Goal: Task Accomplishment & Management: Manage account settings

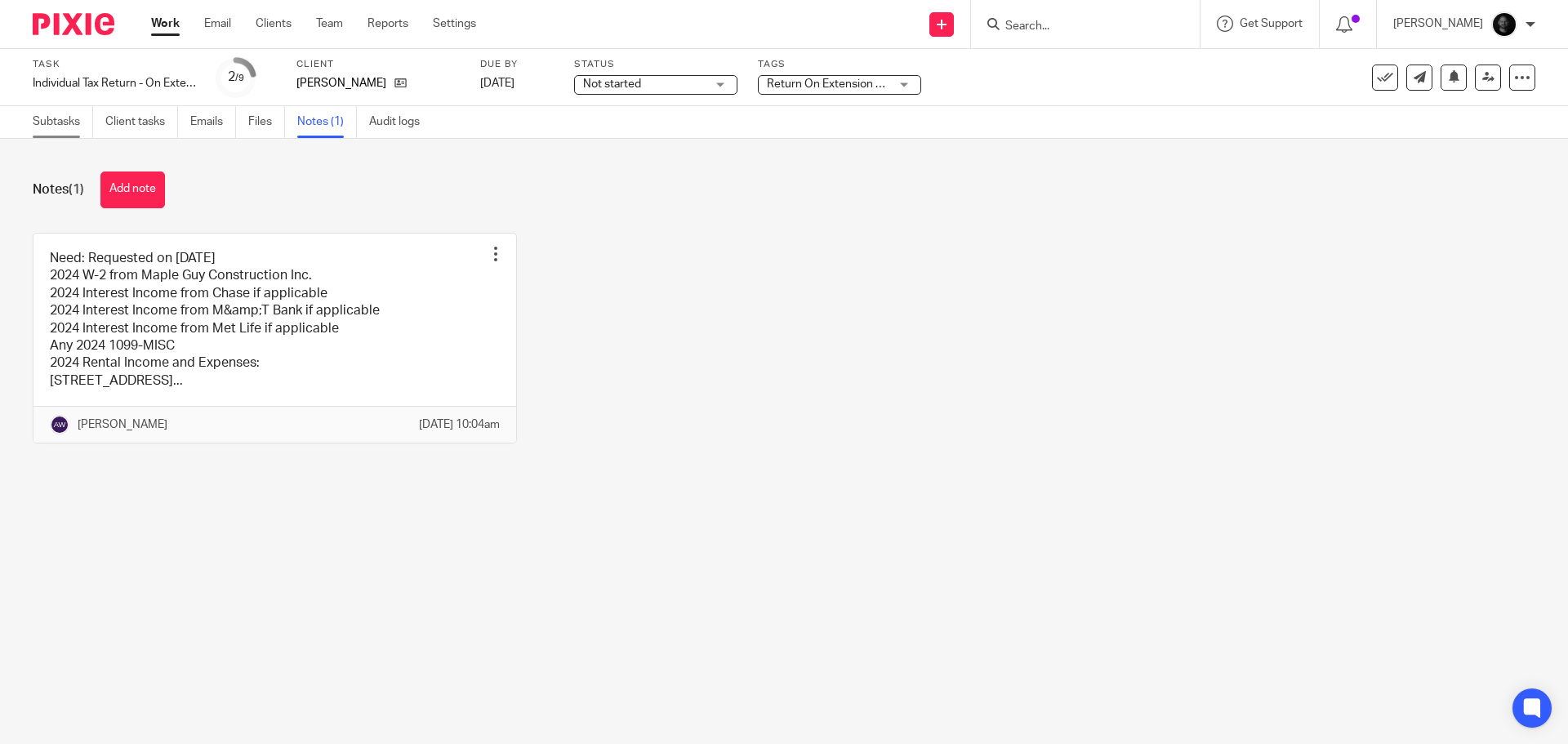
click at [55, 118] on link "Subtasks" at bounding box center [62, 122] width 60 height 31
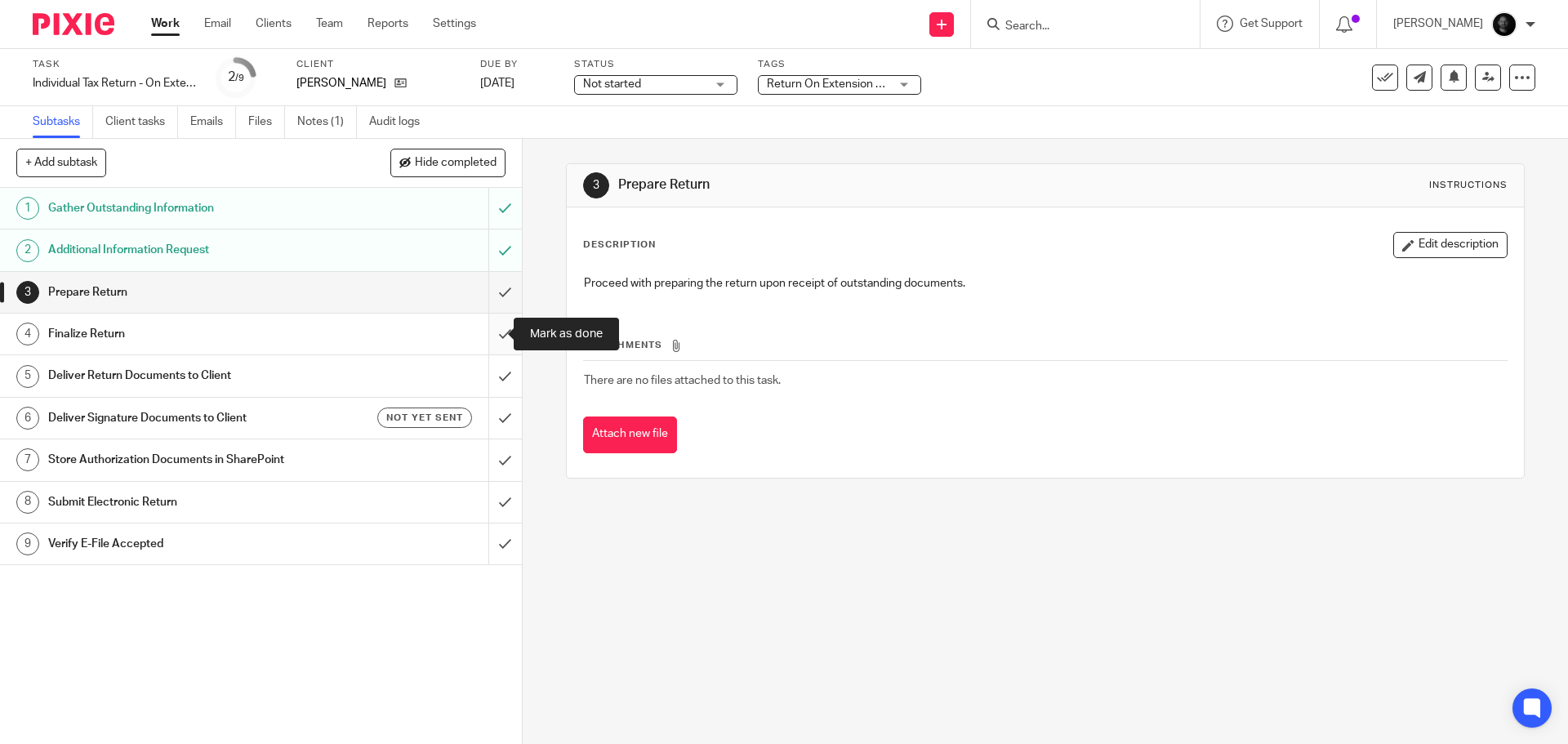
click at [493, 332] on input "submit" at bounding box center [261, 334] width 522 height 41
click at [806, 78] on span "Return On Extension + 2" at bounding box center [828, 84] width 123 height 17
click at [832, 89] on span "Return On Extension + 2" at bounding box center [829, 84] width 124 height 12
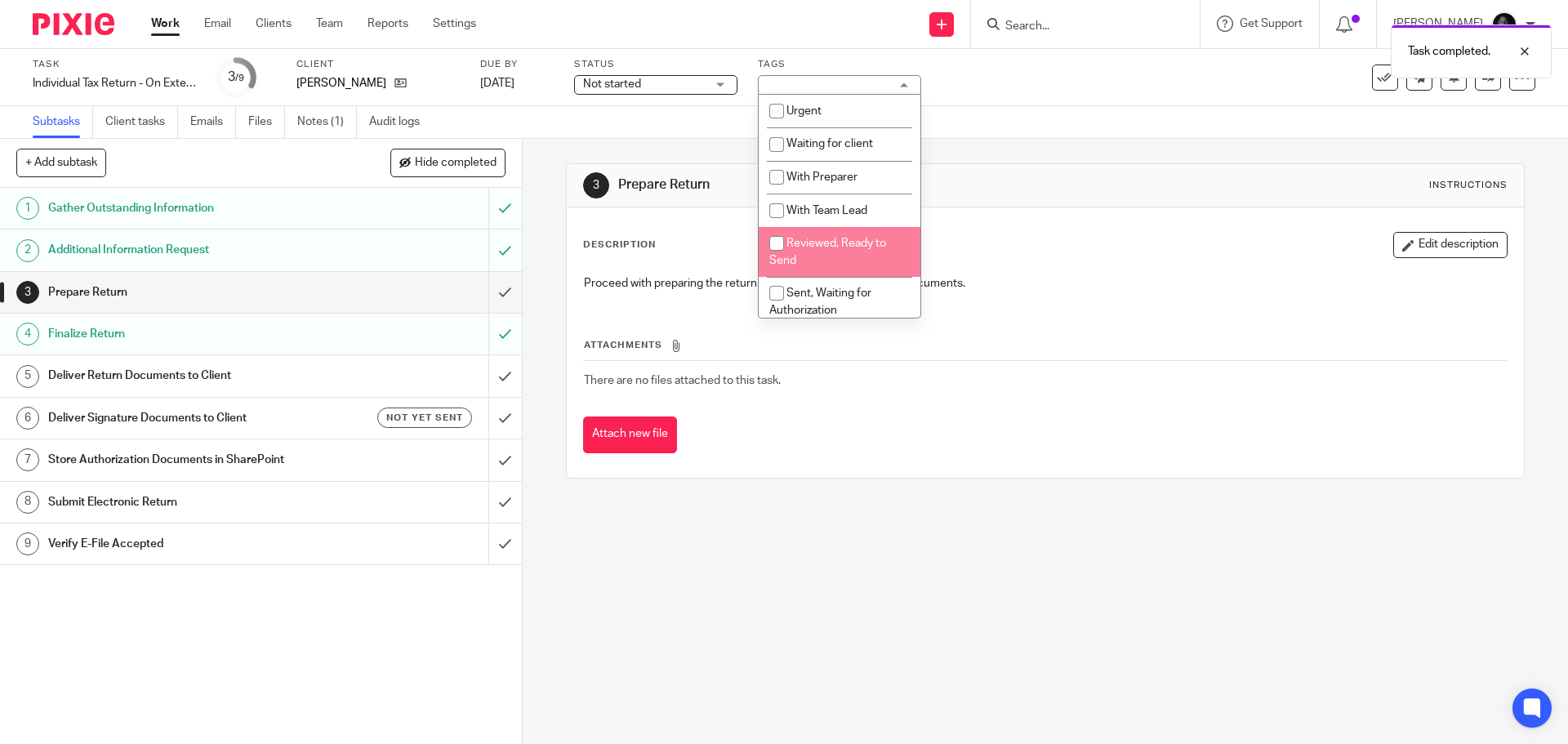
click at [821, 259] on li "Reviewed, Ready to Send" at bounding box center [839, 252] width 161 height 50
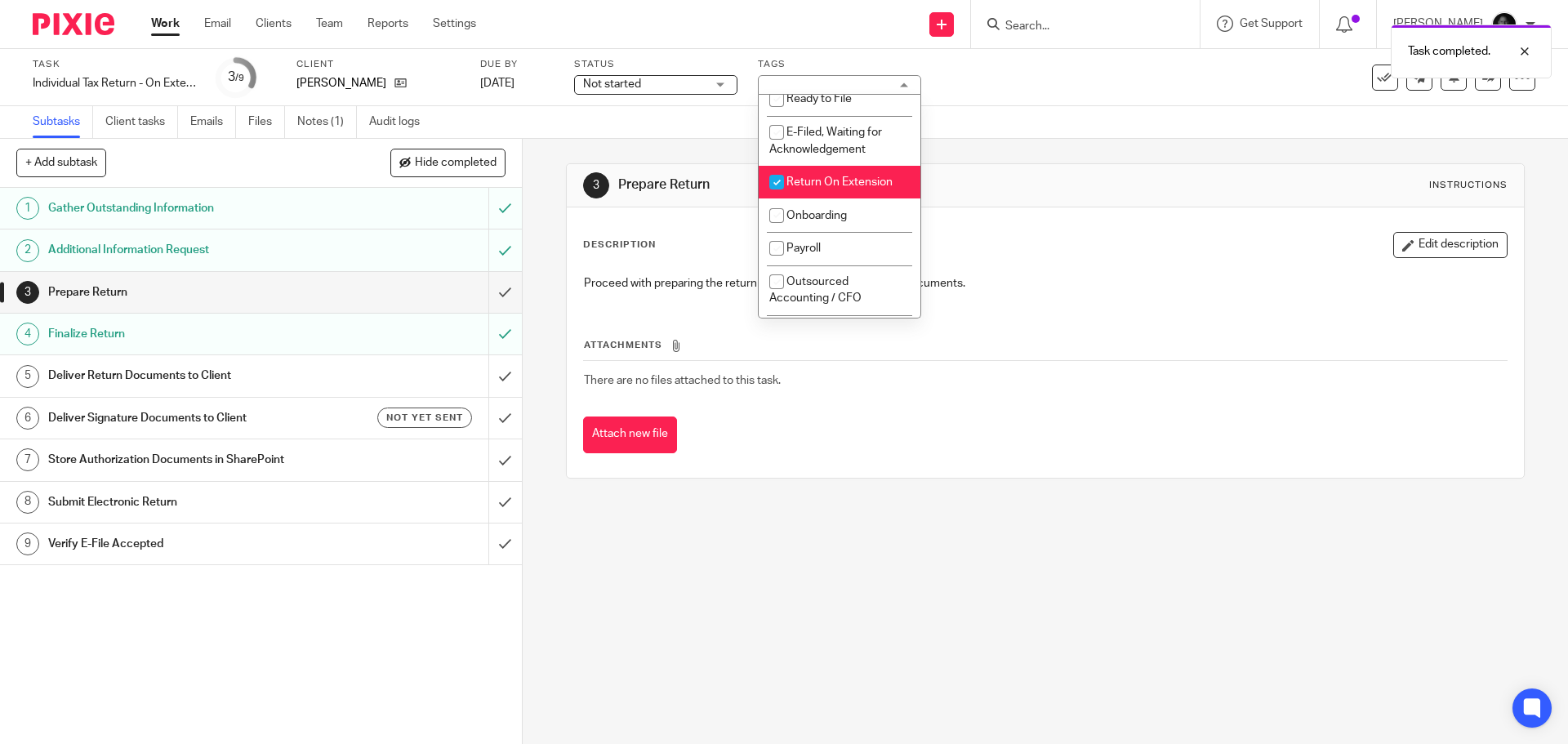
scroll to position [82, 0]
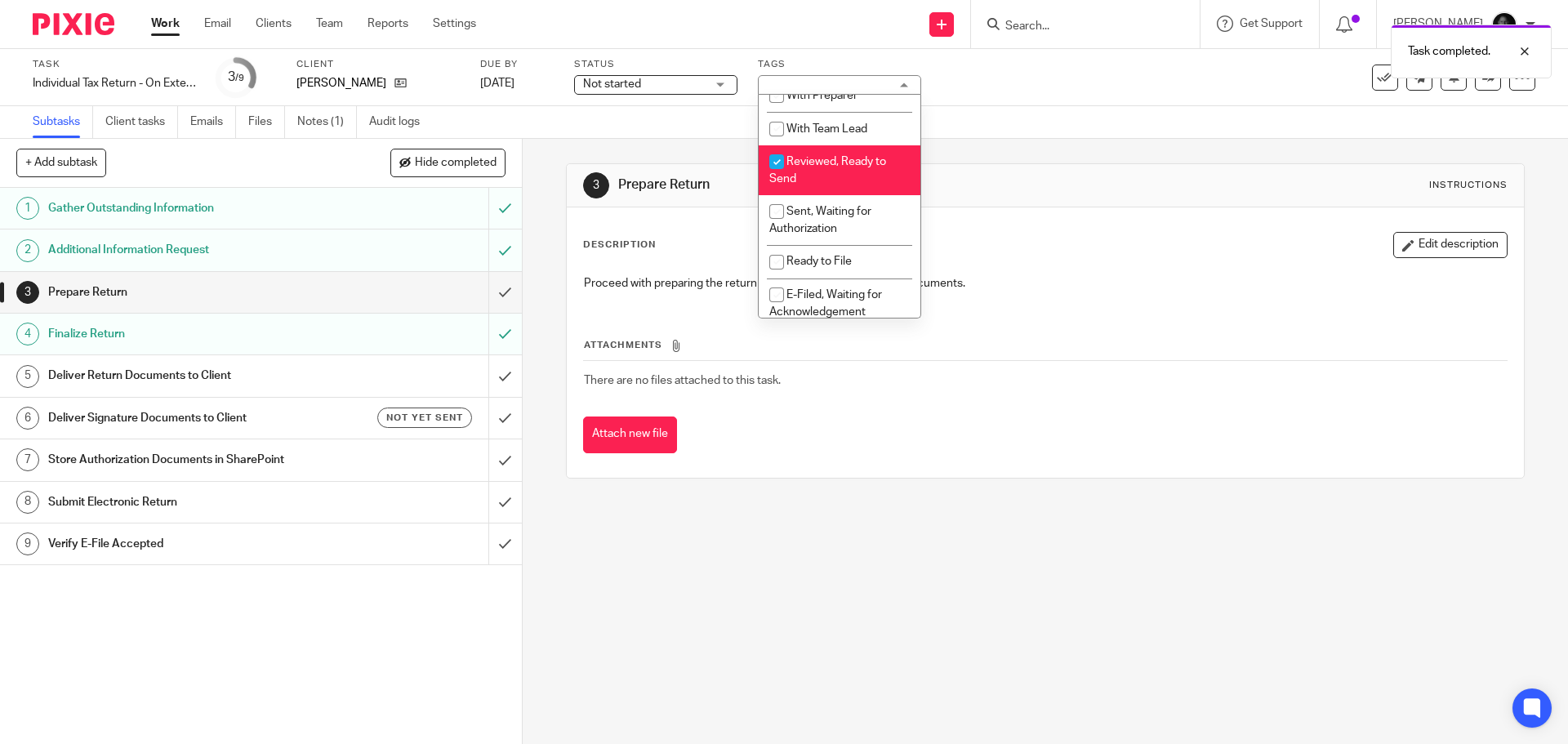
click at [822, 181] on li "Reviewed, Ready to Send" at bounding box center [839, 170] width 161 height 50
checkbox input "false"
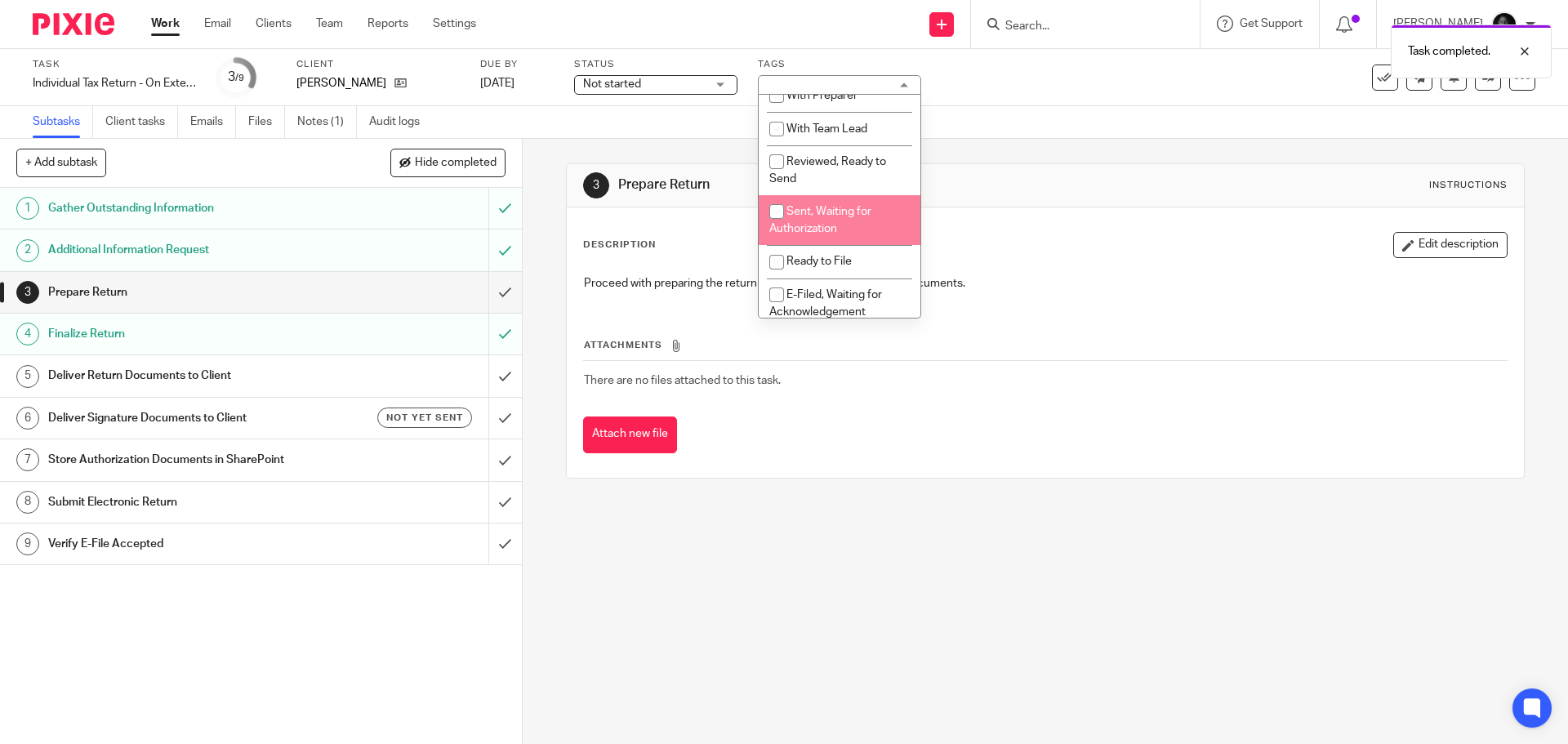
click at [815, 209] on span "Sent, Waiting for Authorization" at bounding box center [820, 220] width 102 height 29
checkbox input "true"
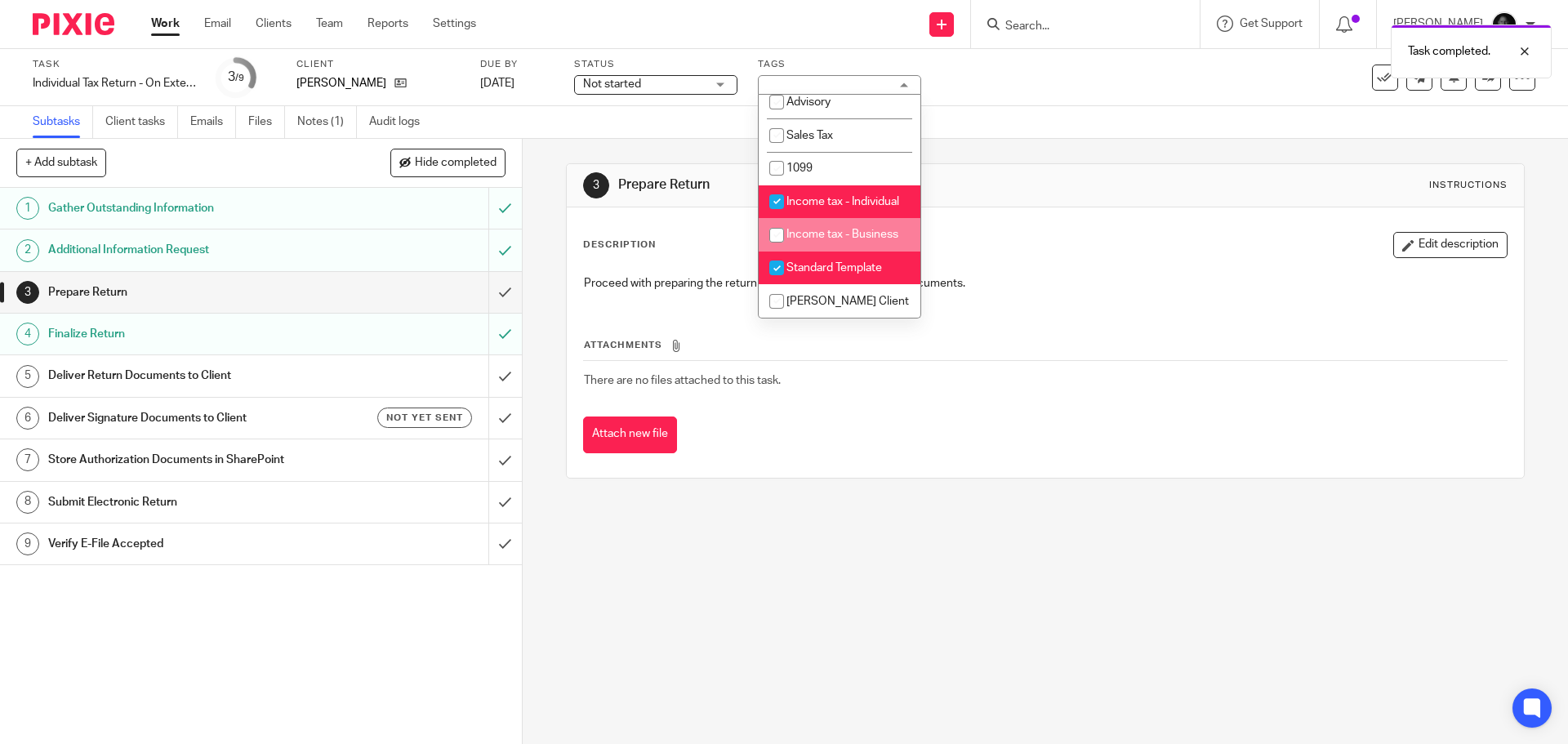
scroll to position [507, 0]
click at [826, 267] on span "Standard Template" at bounding box center [834, 268] width 95 height 12
checkbox input "false"
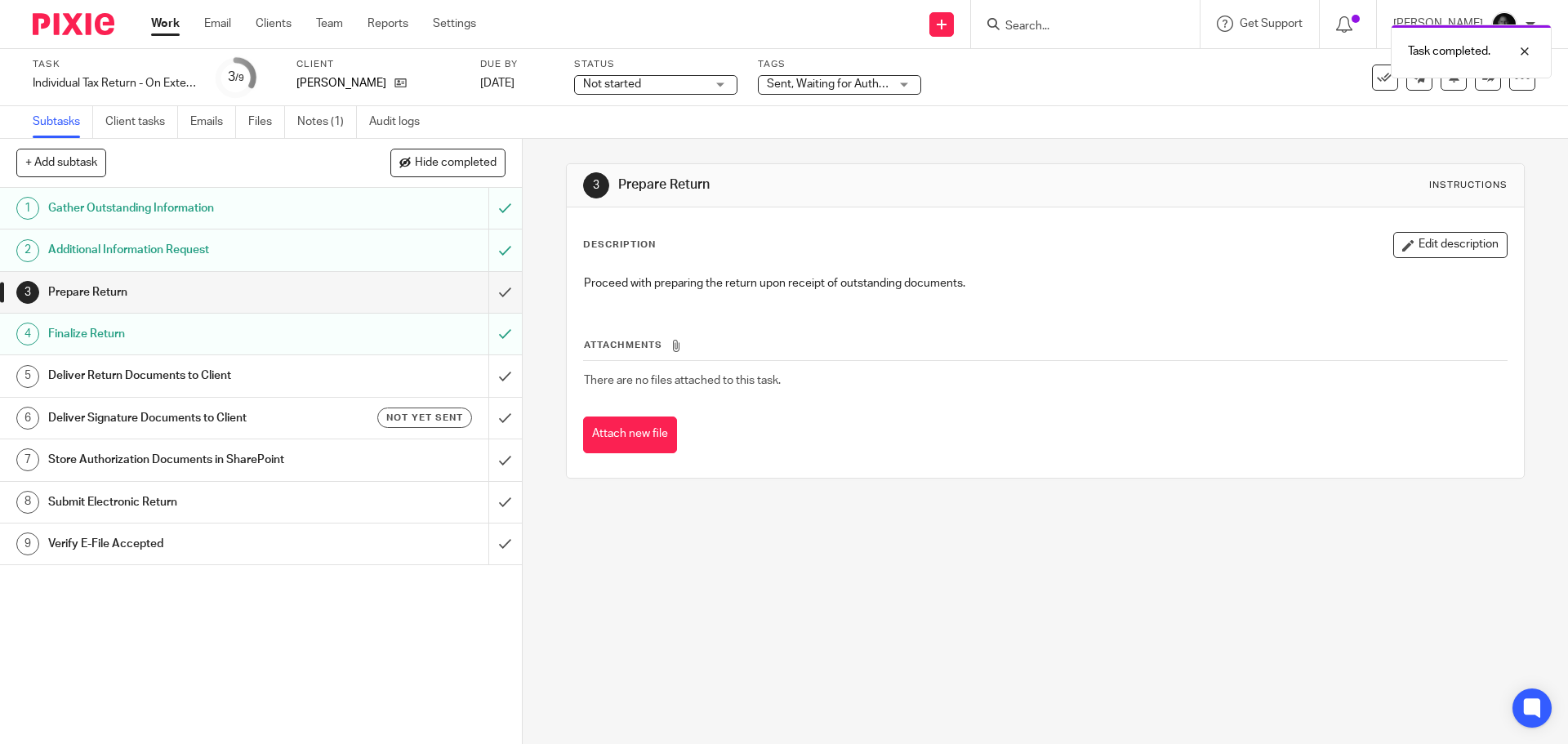
click at [538, 218] on div "3 Prepare Return Instructions Description Edit description Proceed with prepari…" at bounding box center [1045, 441] width 1046 height 605
click at [272, 375] on h1 "Deliver Return Documents to Client" at bounding box center [189, 376] width 282 height 25
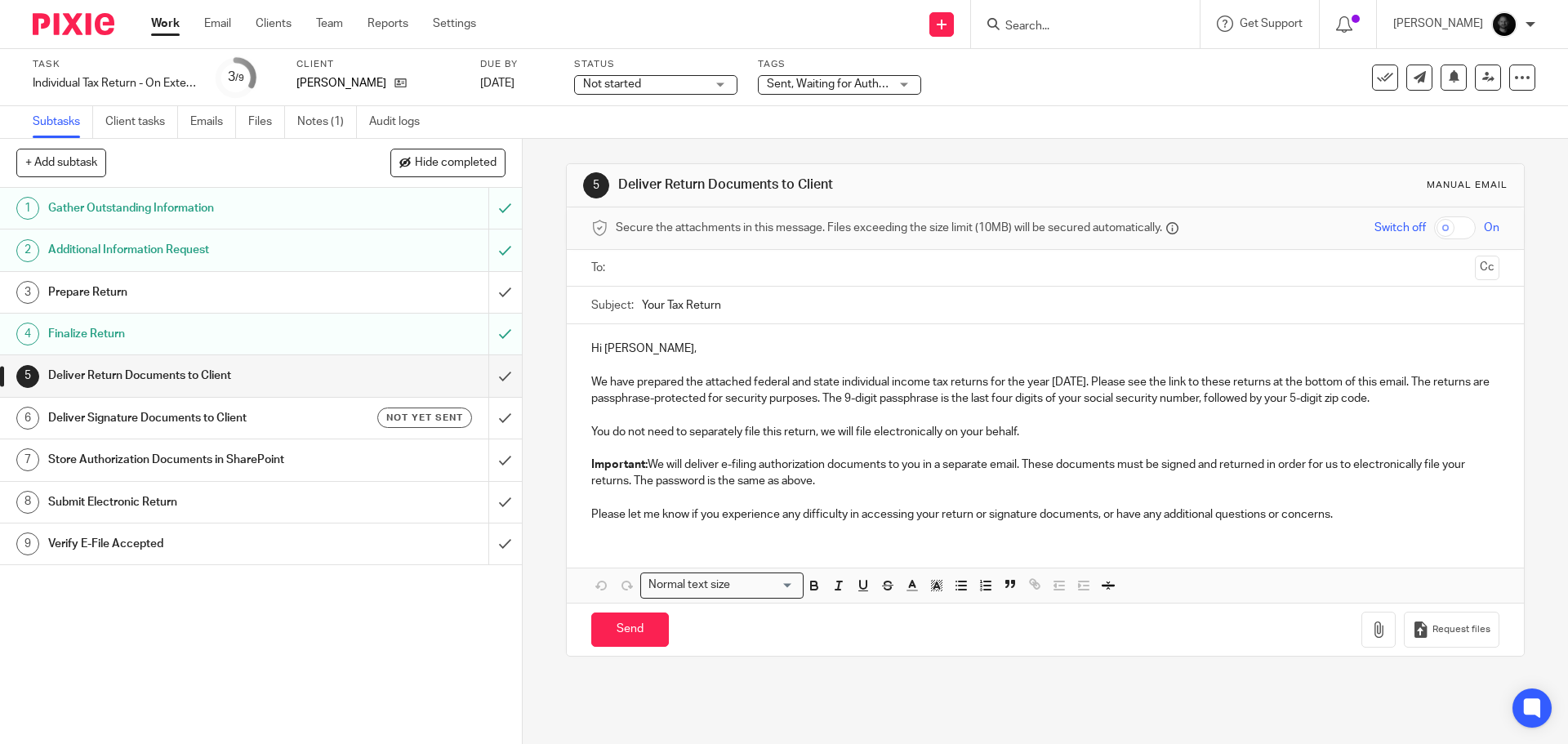
click at [676, 264] on input "text" at bounding box center [1045, 268] width 846 height 19
click at [1447, 230] on input "checkbox" at bounding box center [1455, 228] width 41 height 23
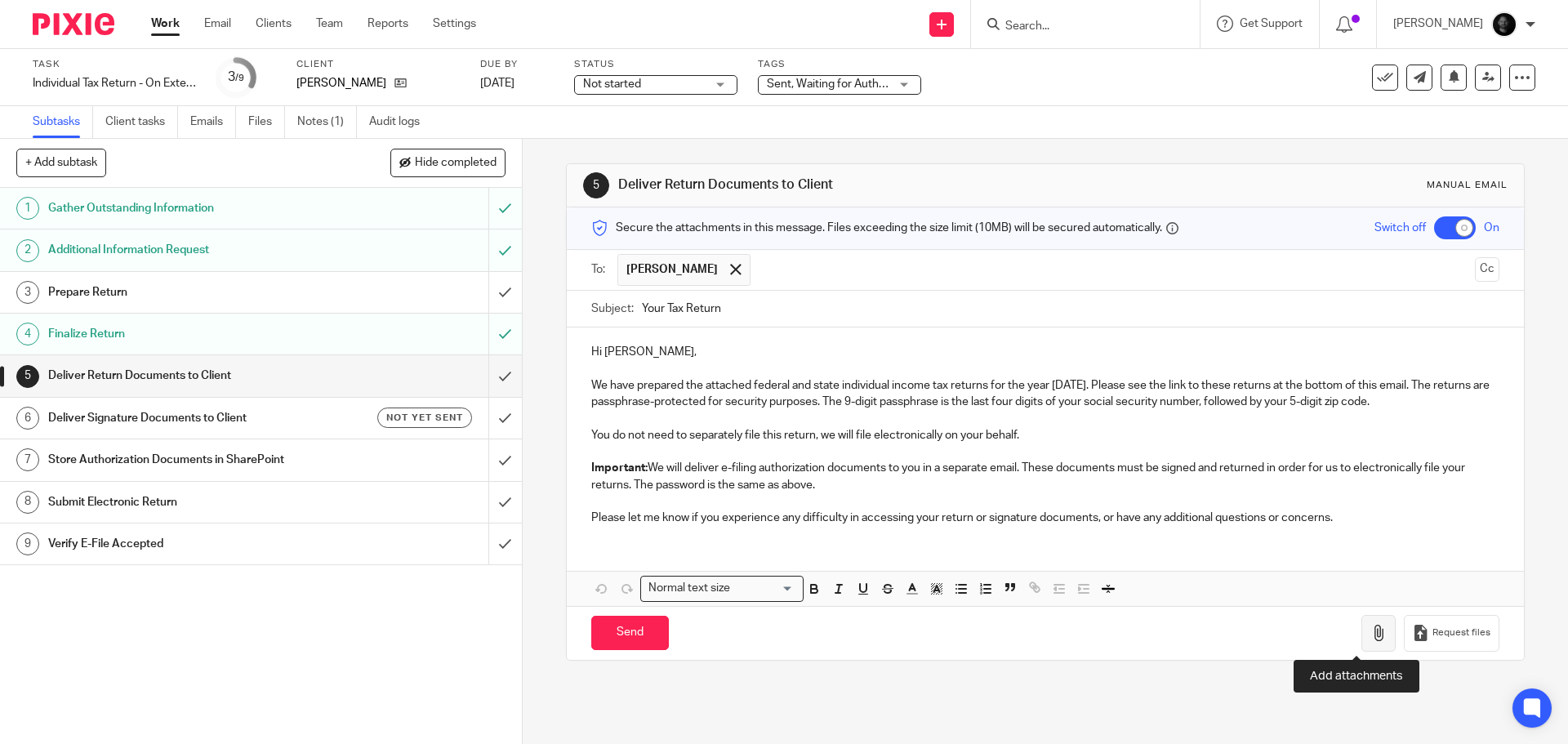
click at [1371, 634] on button "button" at bounding box center [1378, 633] width 34 height 36
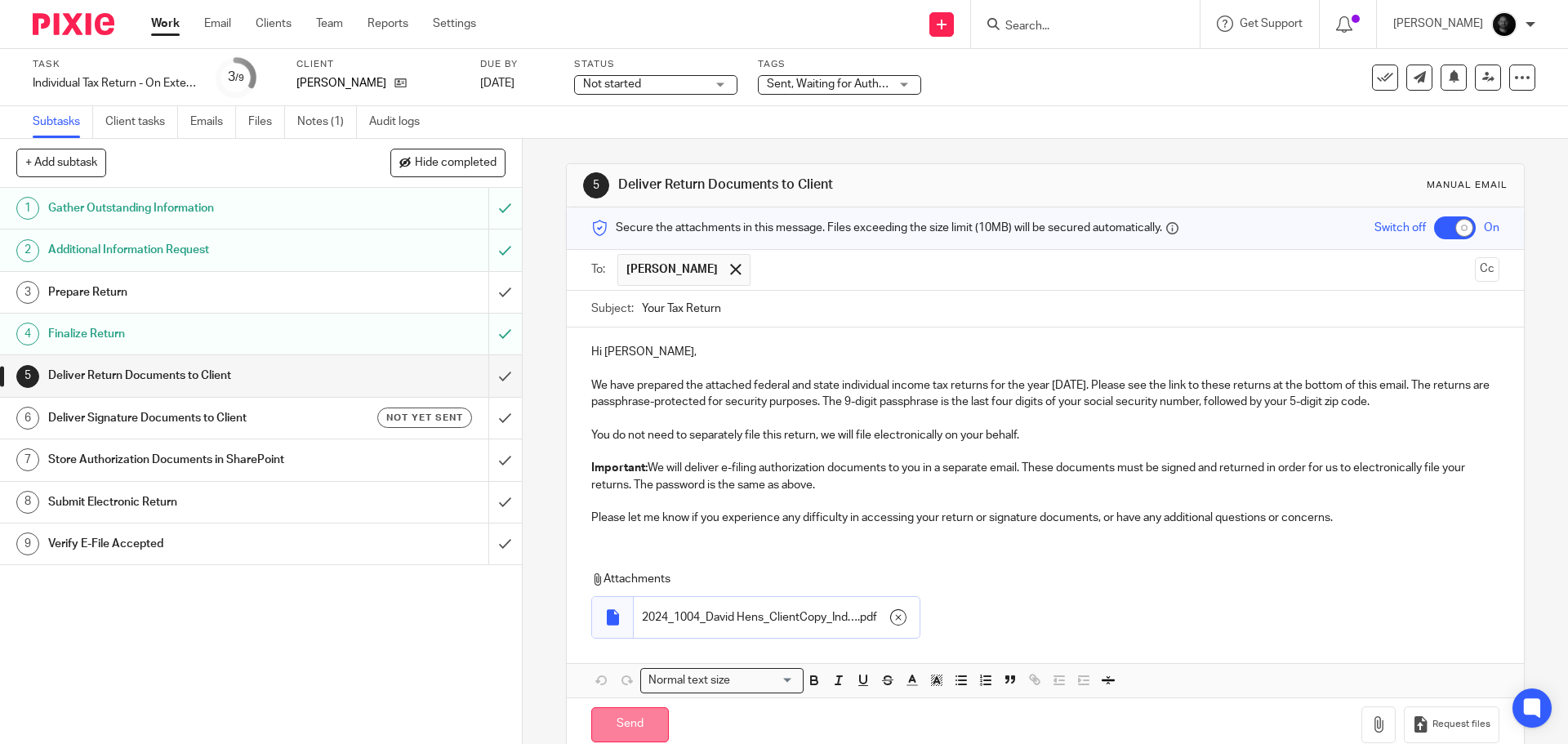
click at [628, 729] on input "Send" at bounding box center [630, 724] width 78 height 35
checkbox input "false"
type input "Sent"
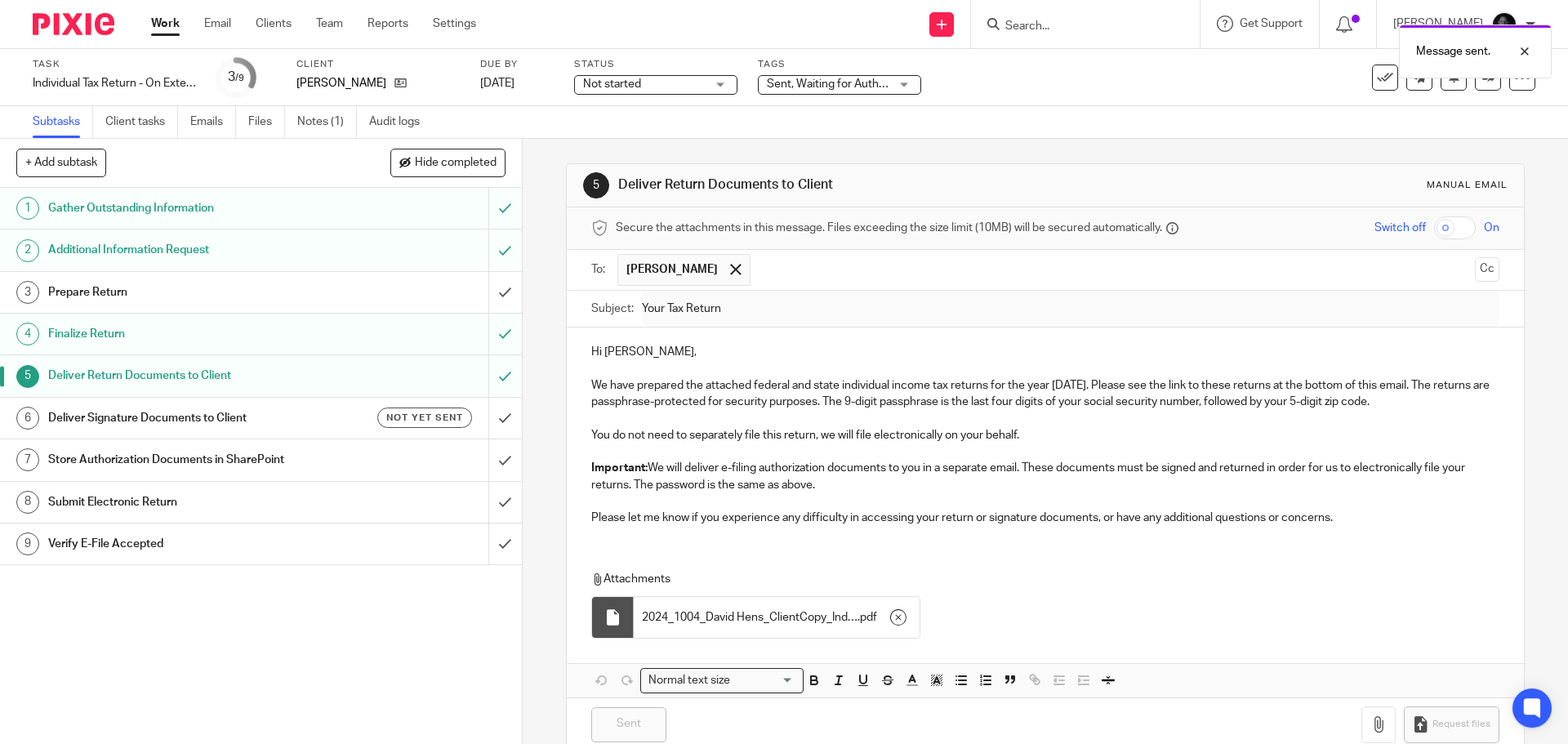
click at [156, 421] on h1 "Deliver Signature Documents to Client" at bounding box center [189, 418] width 282 height 25
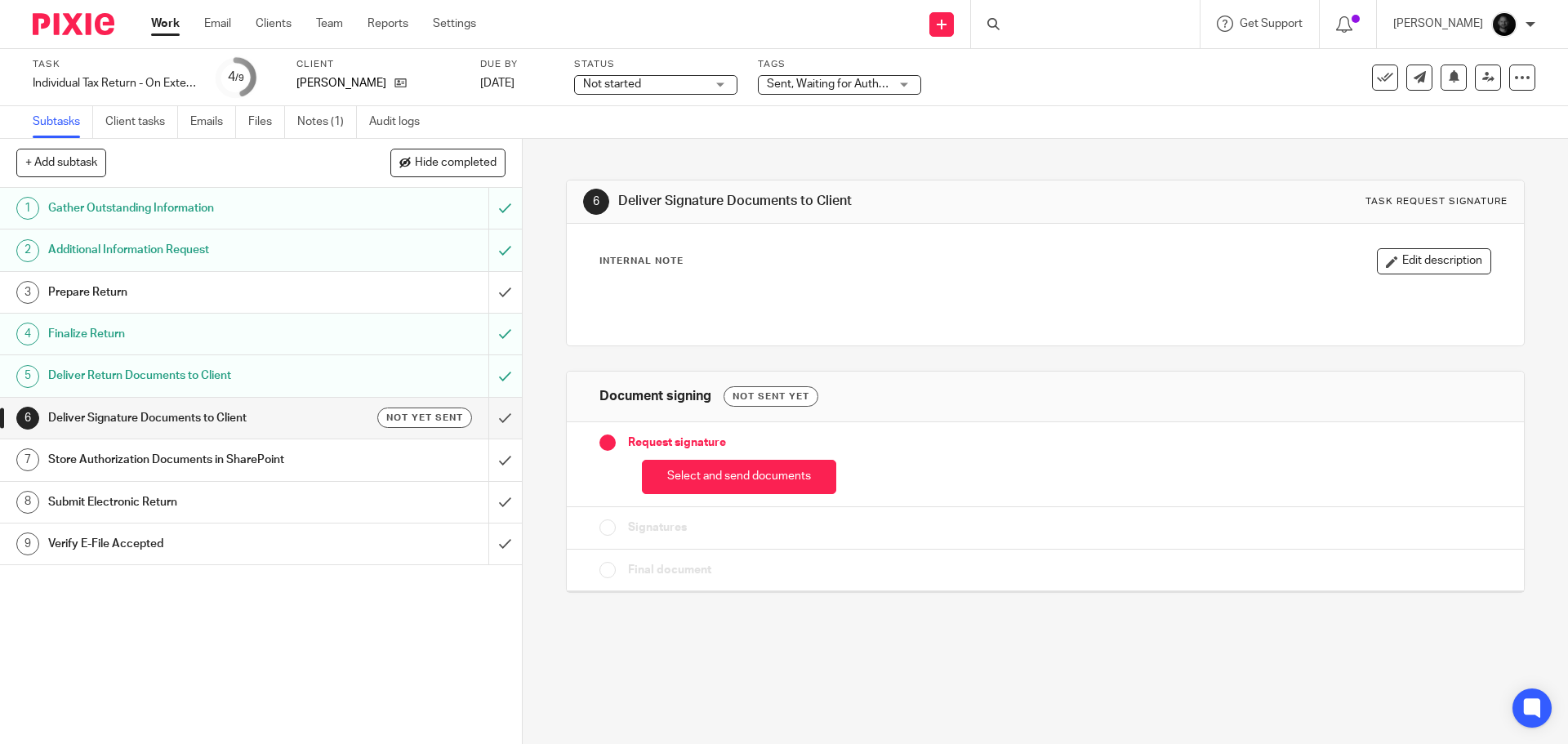
click at [727, 486] on button "Select and send documents" at bounding box center [738, 477] width 195 height 35
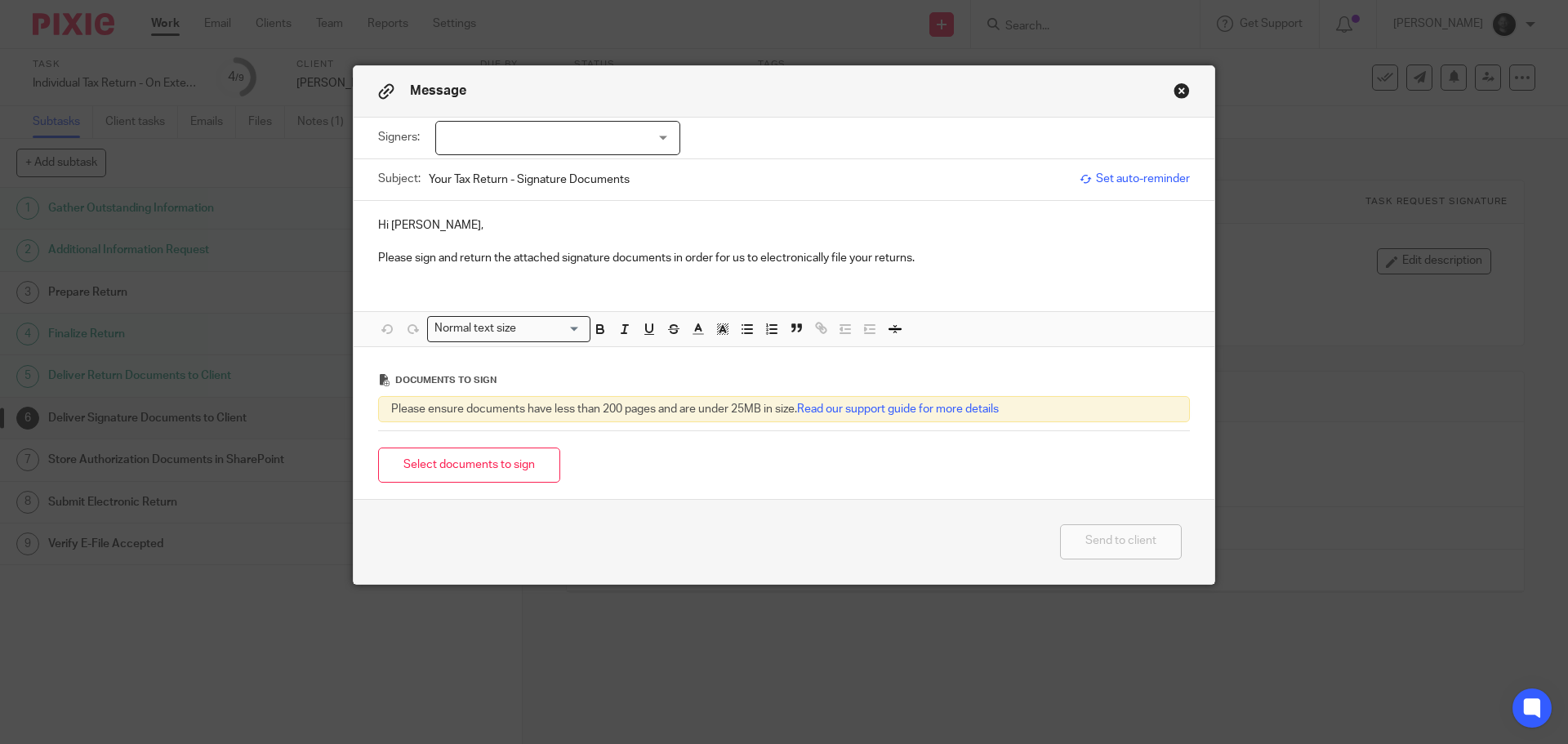
click at [588, 121] on div at bounding box center [558, 137] width 245 height 34
click at [522, 178] on li "[PERSON_NAME]" at bounding box center [552, 171] width 243 height 33
checkbox input "true"
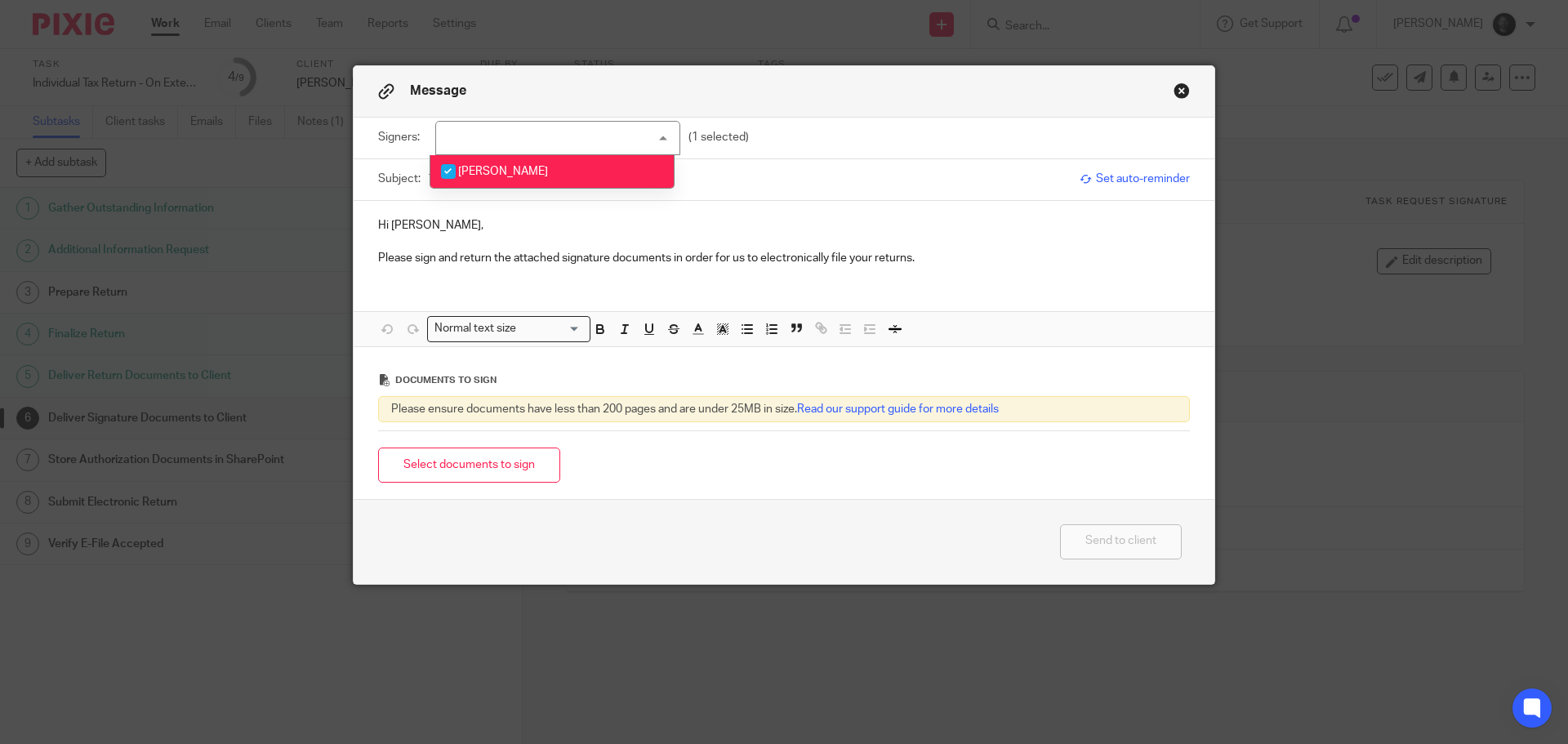
click at [493, 230] on p "Hi David," at bounding box center [784, 225] width 811 height 17
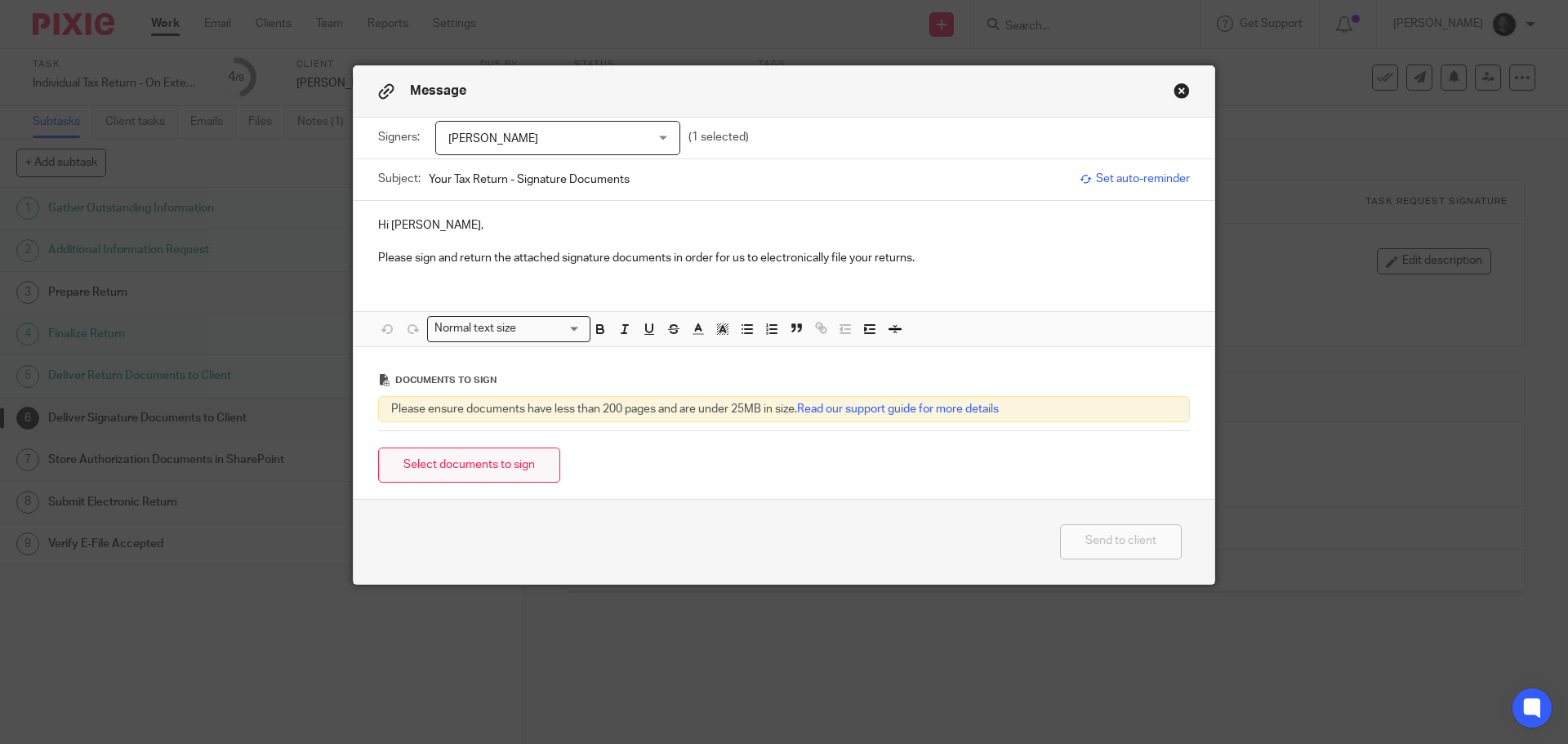
click at [429, 474] on button "Select documents to sign" at bounding box center [469, 465] width 182 height 35
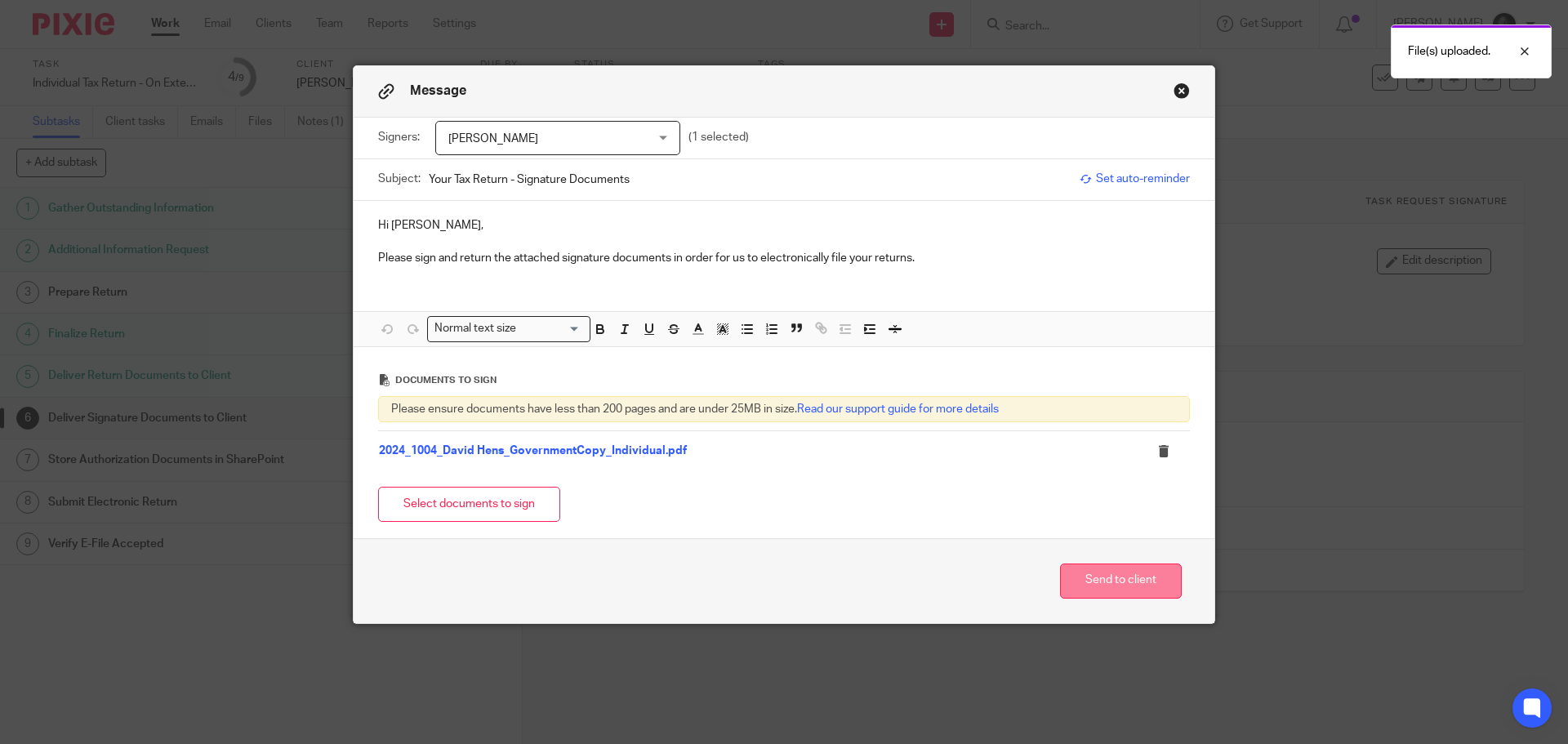
click at [1133, 579] on button "Send to client" at bounding box center [1120, 581] width 122 height 35
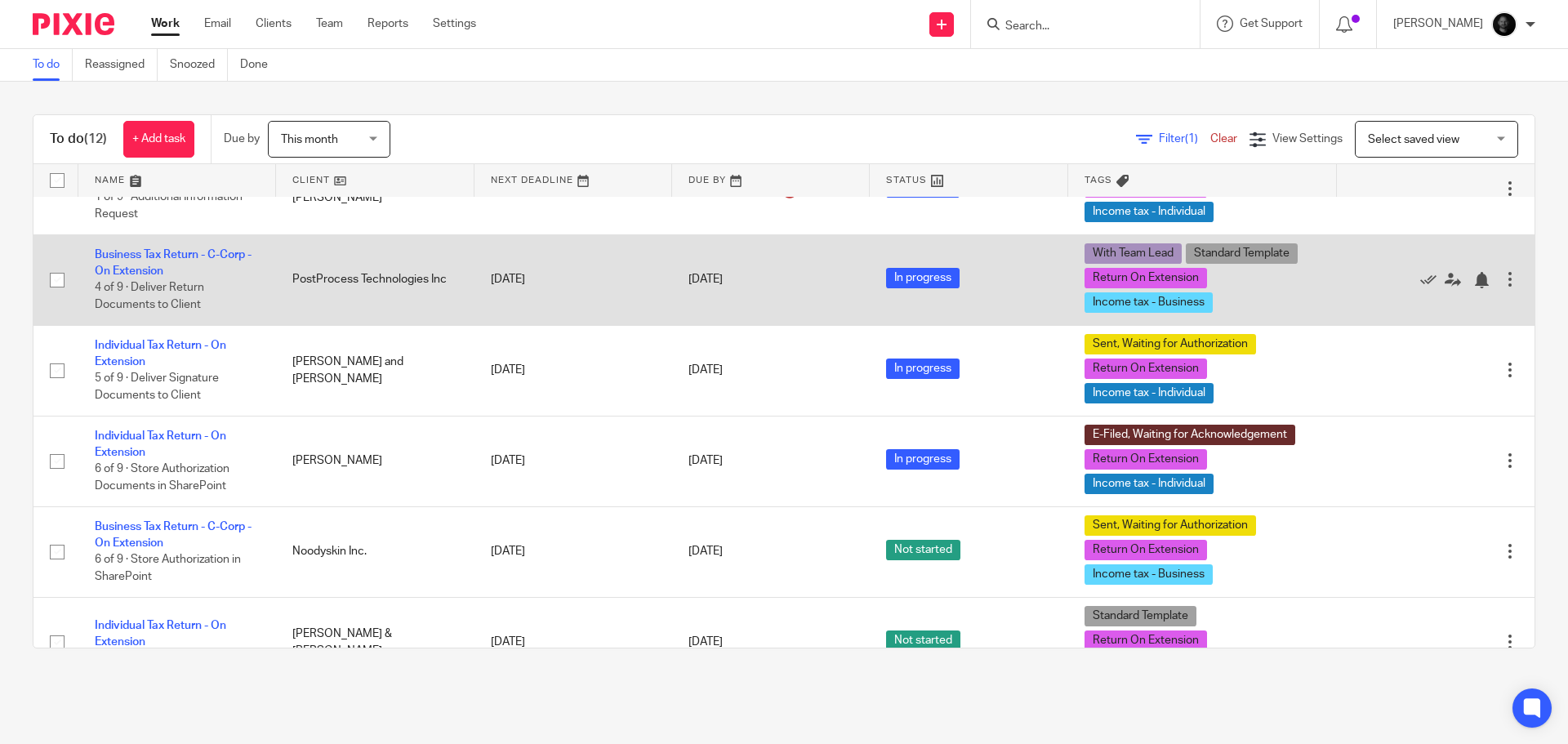
scroll to position [82, 0]
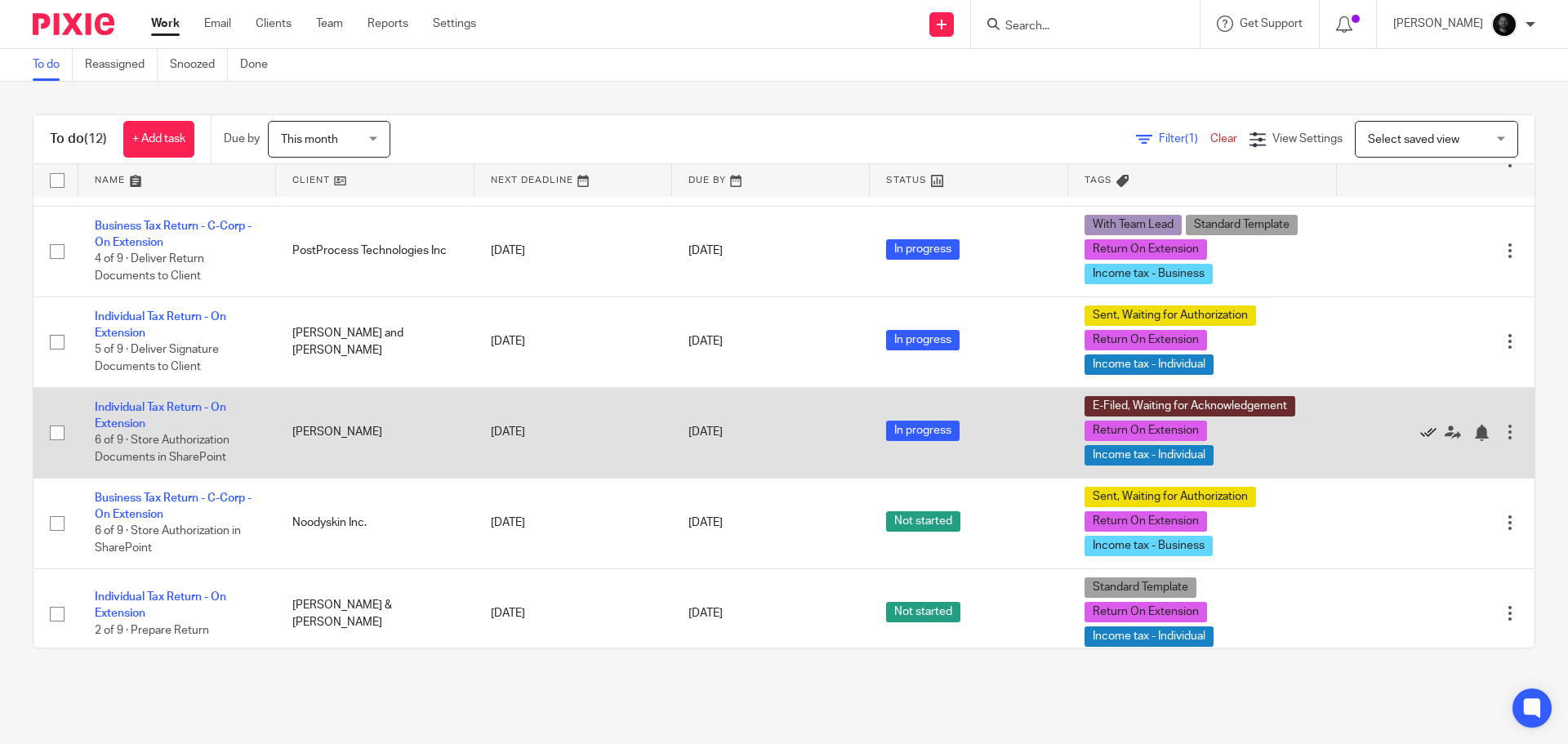
click at [1420, 431] on icon at bounding box center [1428, 433] width 17 height 17
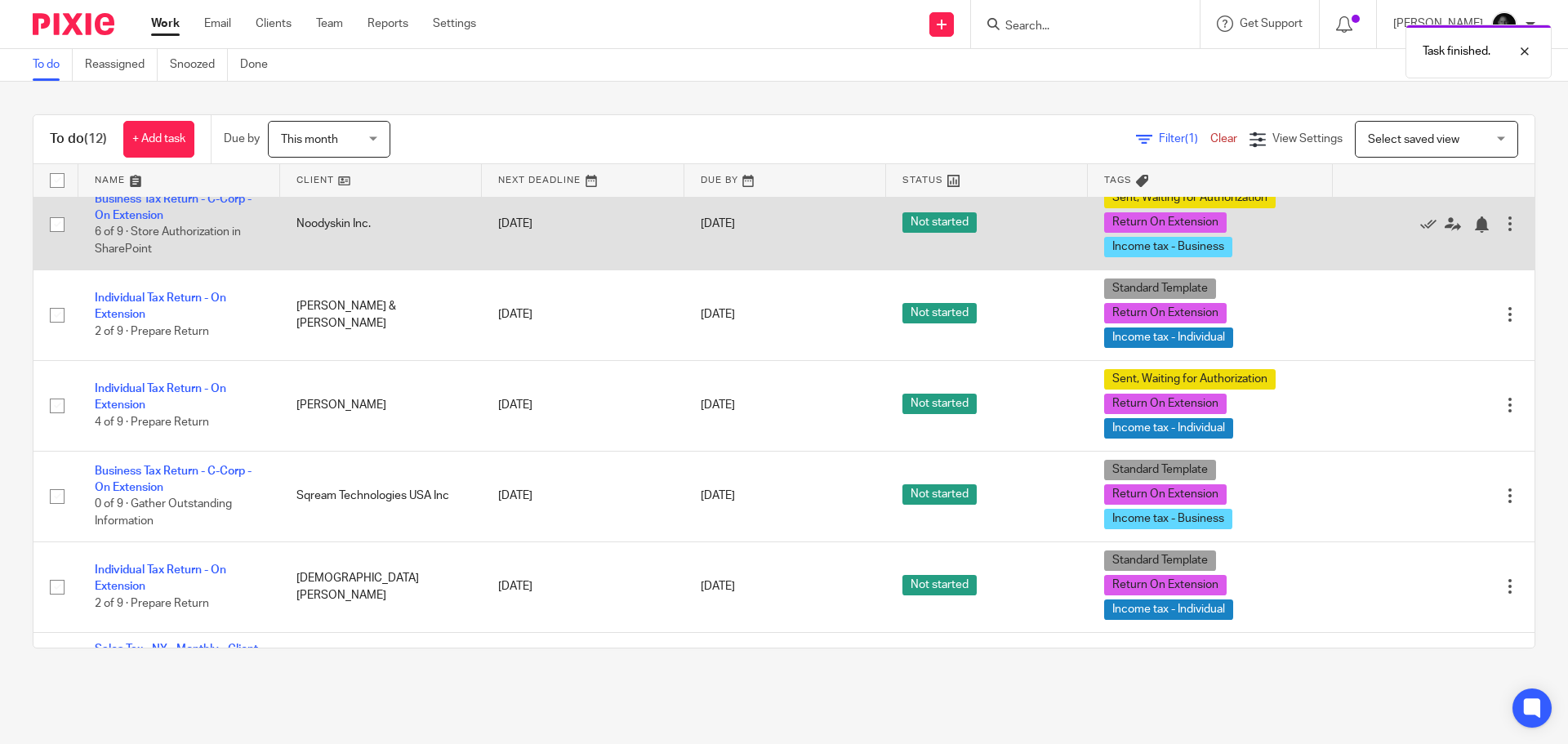
scroll to position [420, 0]
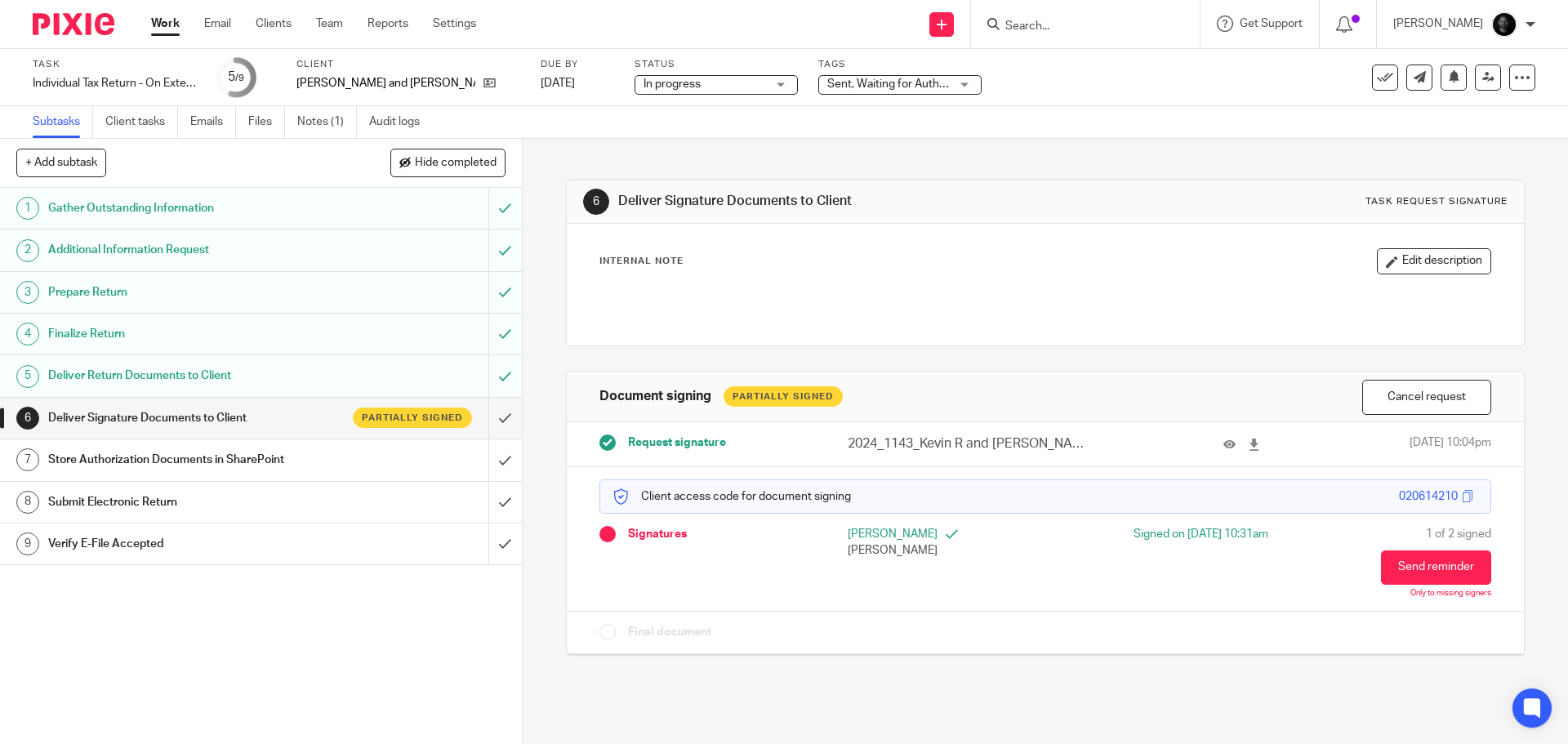
click at [827, 89] on span "Sent, Waiting for Authorization + 2" at bounding box center [913, 84] width 173 height 12
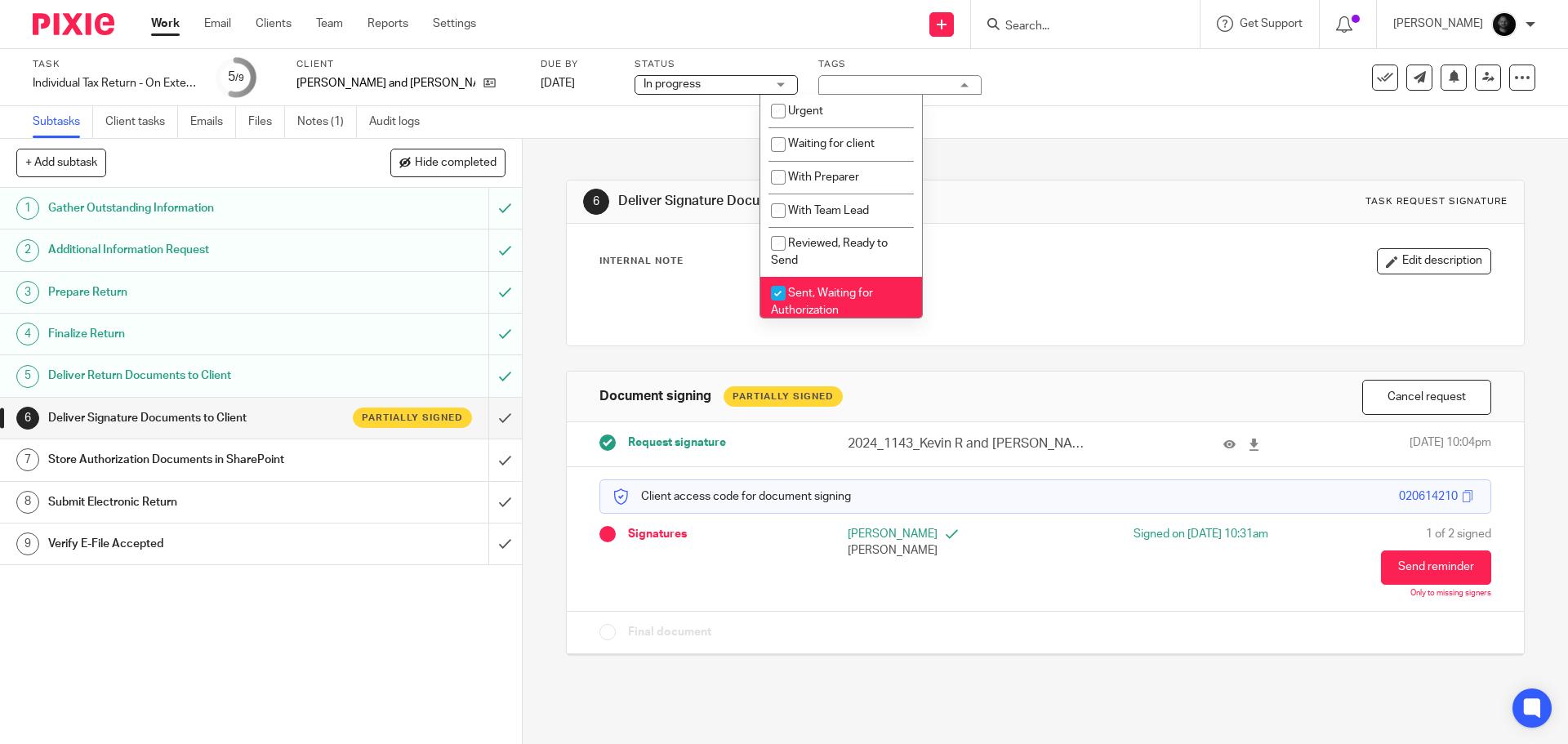
click at [832, 291] on span "Sent, Waiting for Authorization" at bounding box center [821, 301] width 102 height 29
checkbox input "false"
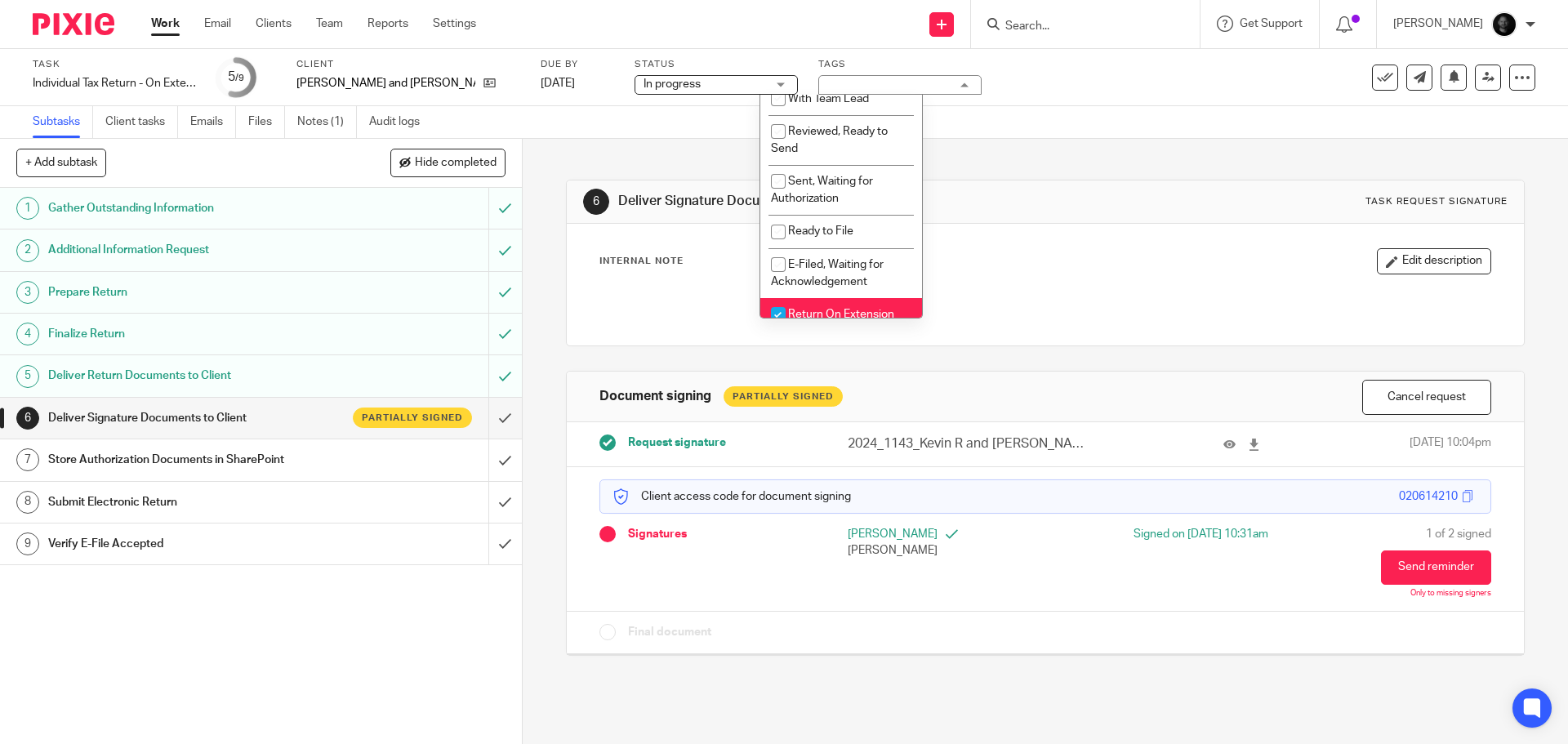
scroll to position [245, 0]
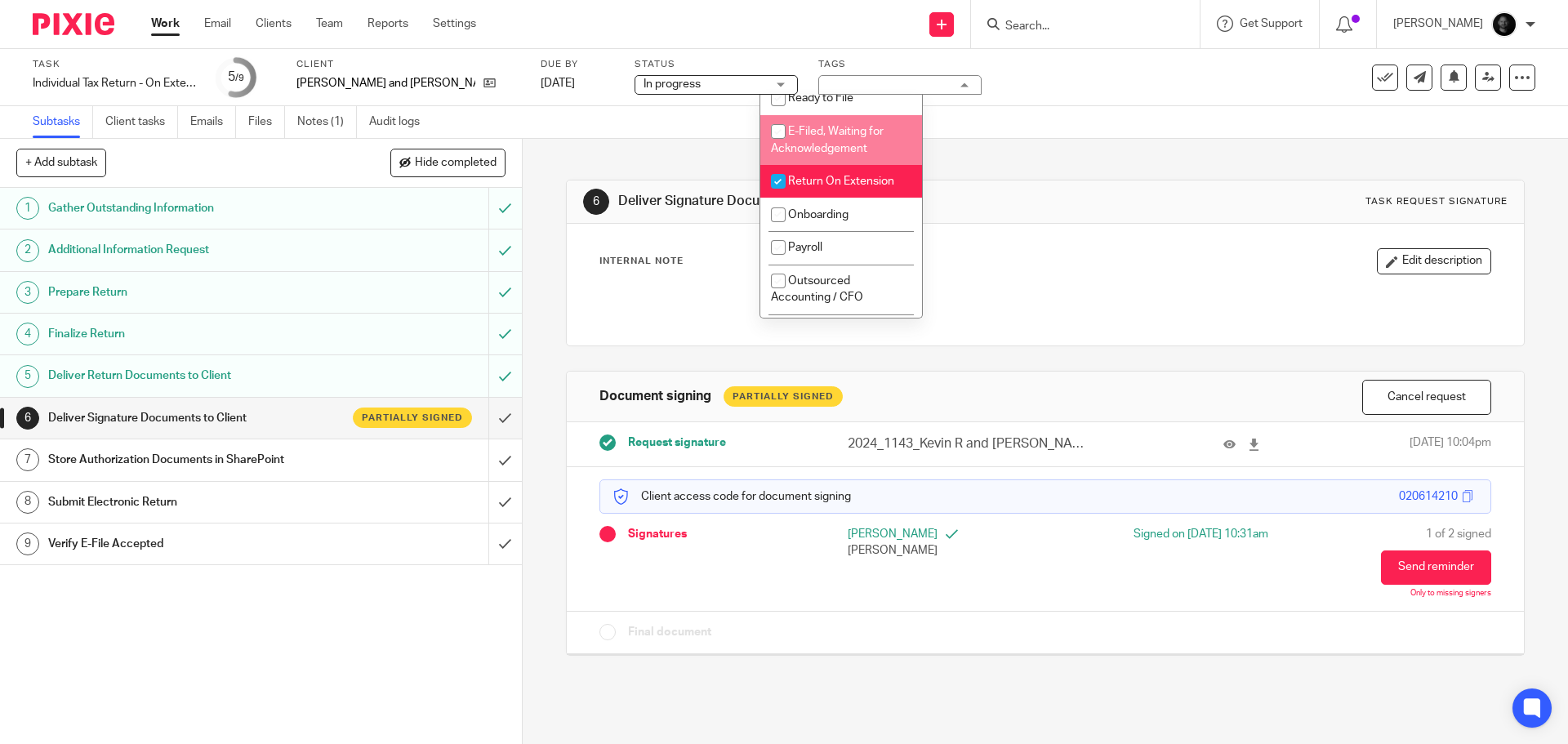
click at [816, 146] on span "E-Filed, Waiting for Acknowledgement" at bounding box center [827, 140] width 113 height 29
checkbox input "true"
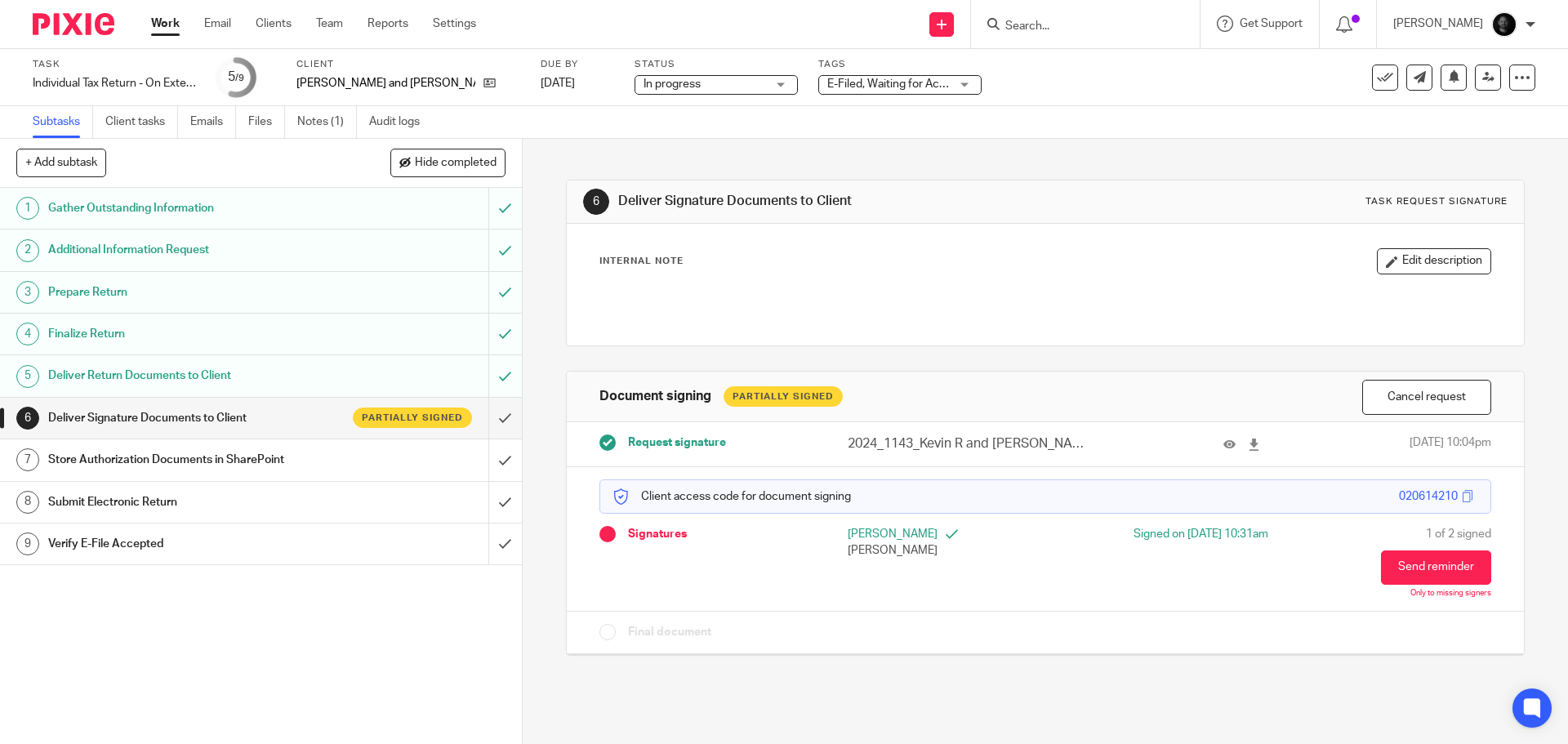
click at [1003, 138] on div "Subtasks Client tasks Emails Files Notes (1) Audit logs" at bounding box center [784, 122] width 1568 height 32
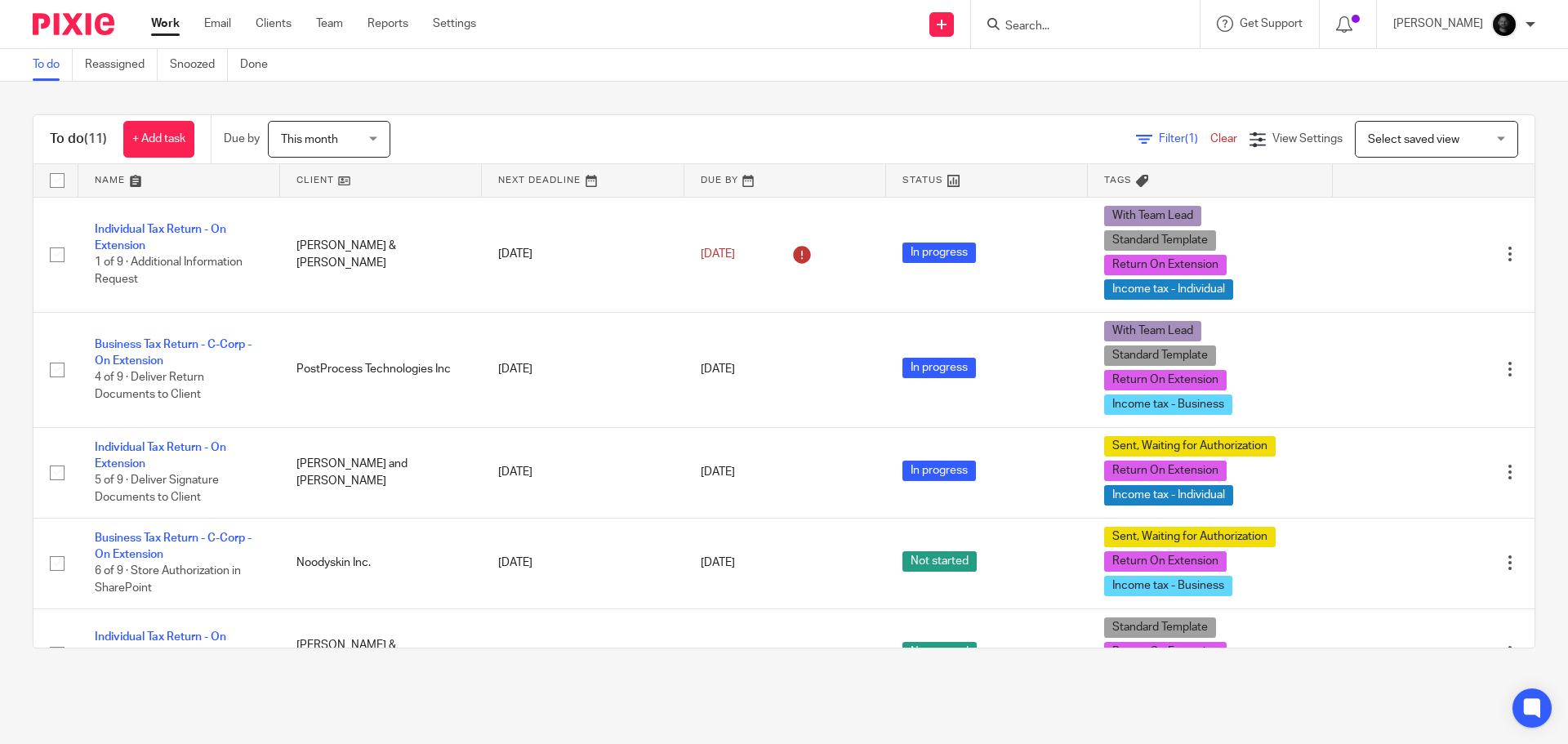
click at [1094, 22] on input "Search" at bounding box center [1077, 27] width 147 height 15
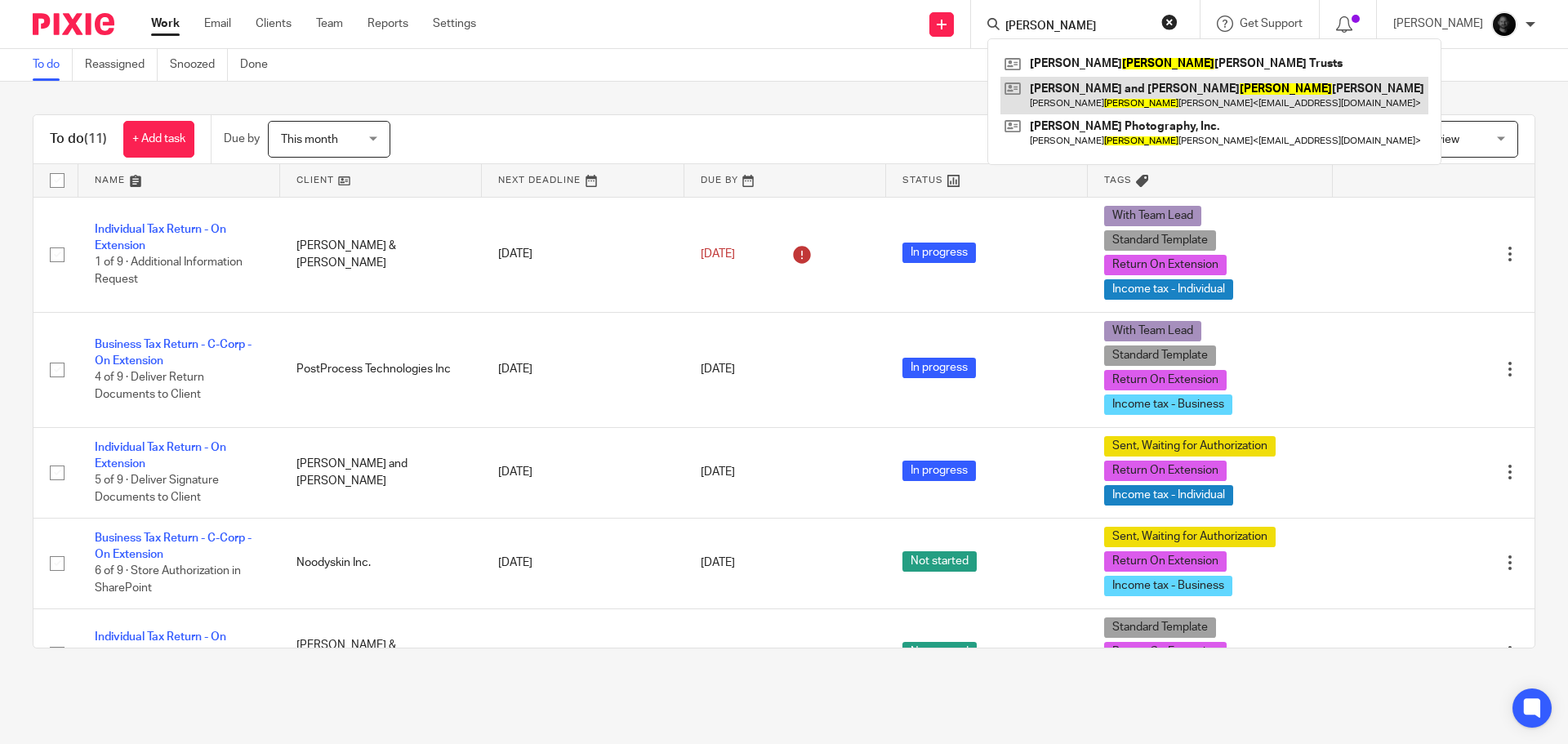
type input "feuer"
click at [1095, 98] on link at bounding box center [1214, 95] width 428 height 37
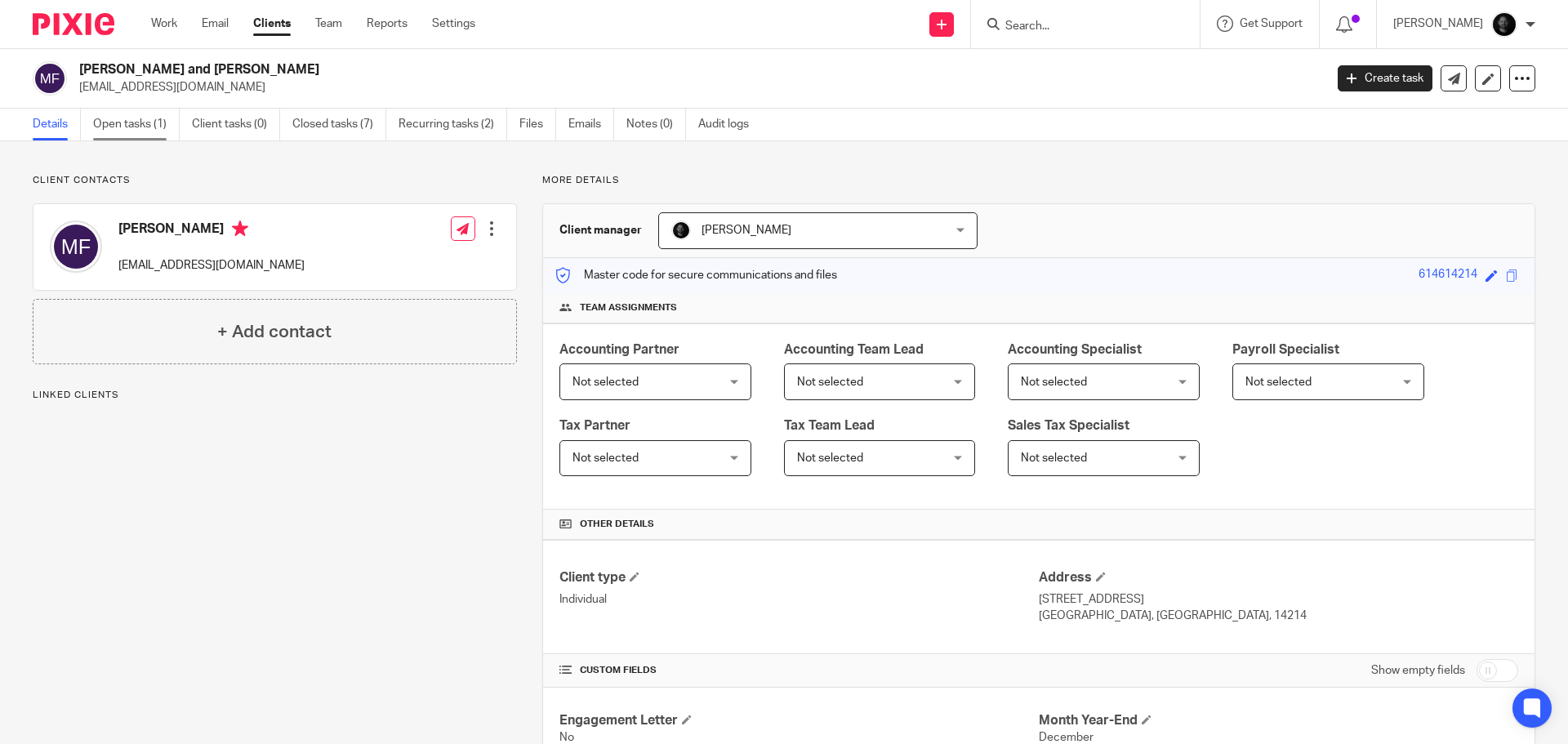
click at [101, 139] on link "Open tasks (1)" at bounding box center [136, 124] width 87 height 31
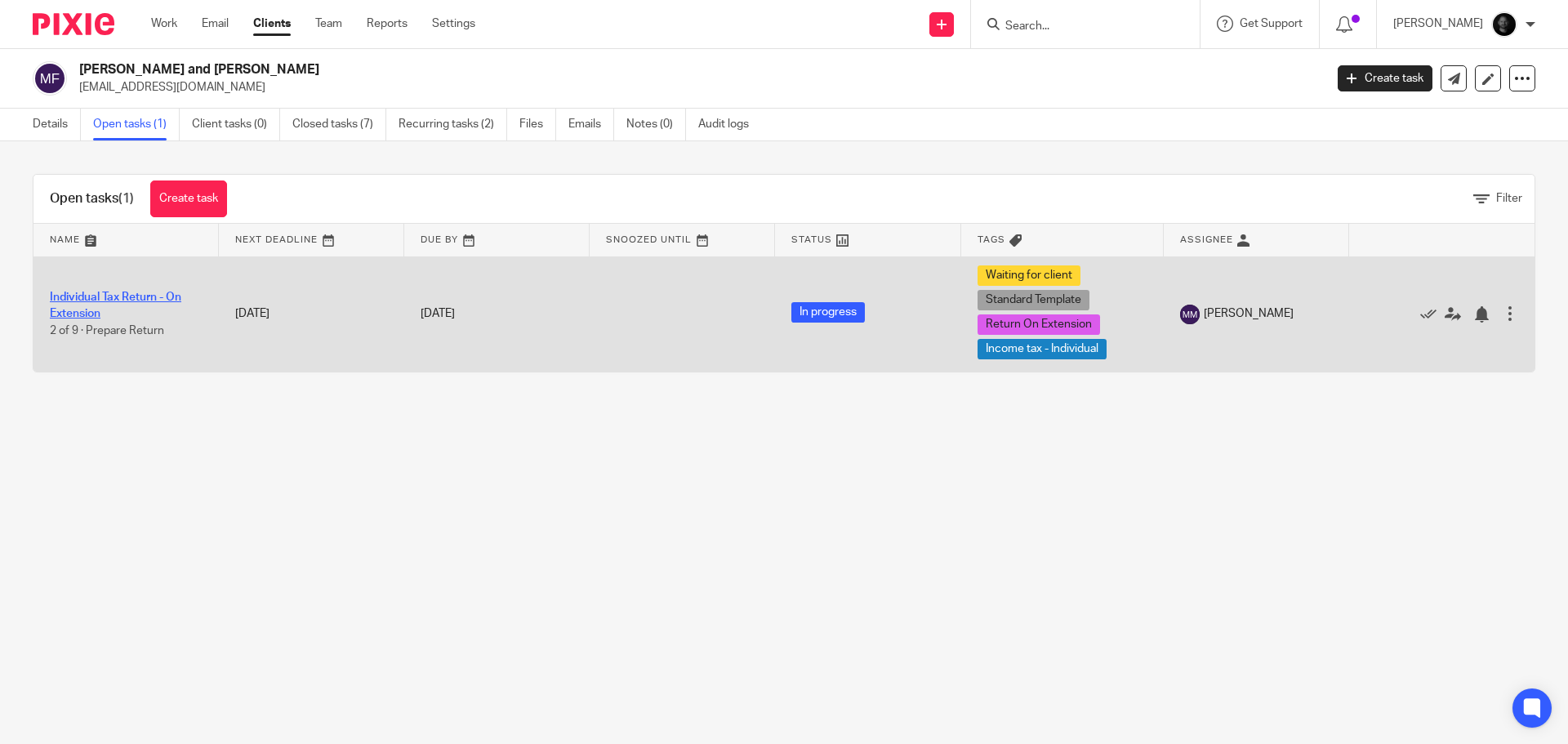
click at [145, 301] on link "Individual Tax Return - On Extension" at bounding box center [115, 305] width 132 height 28
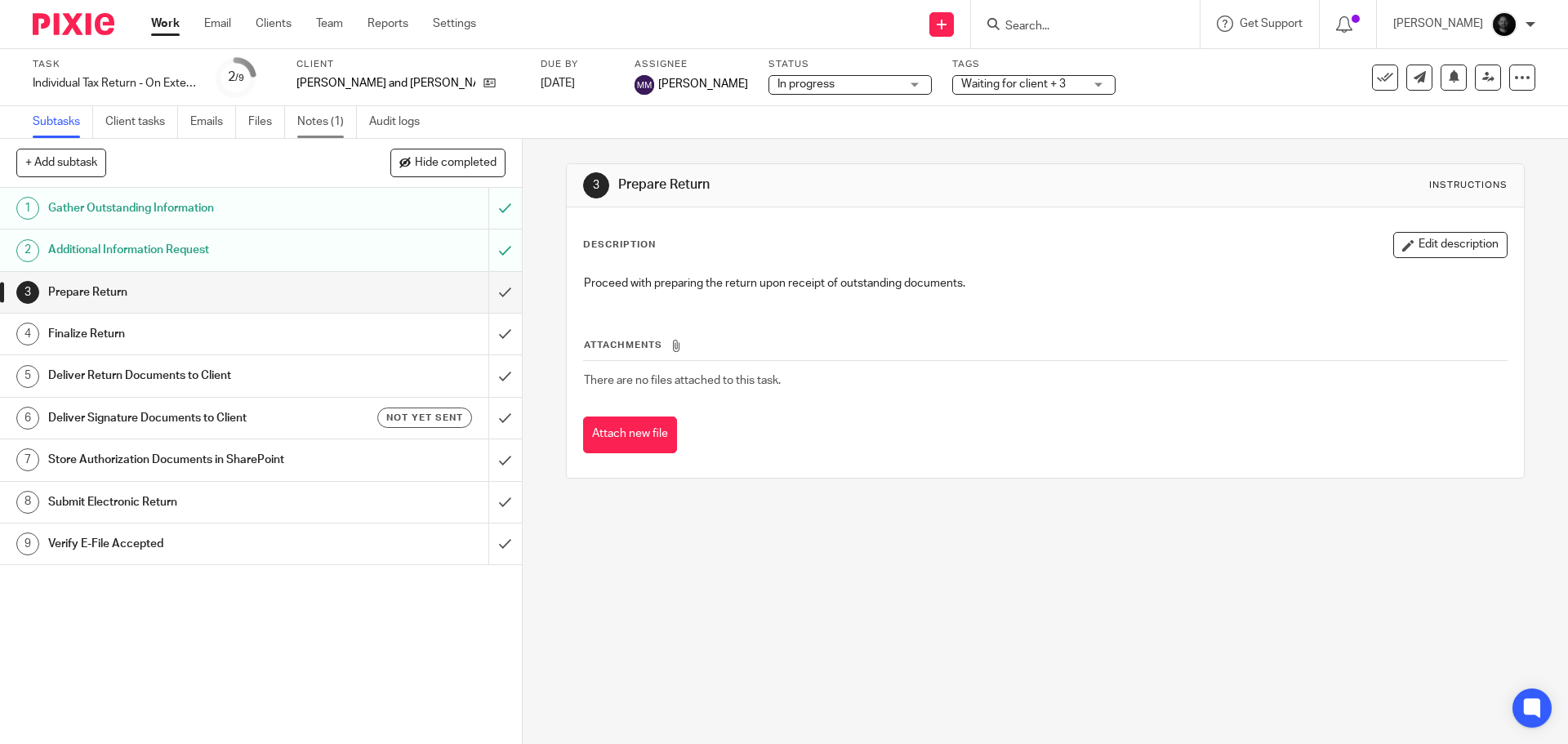
click at [330, 122] on link "Notes (1)" at bounding box center [327, 122] width 60 height 31
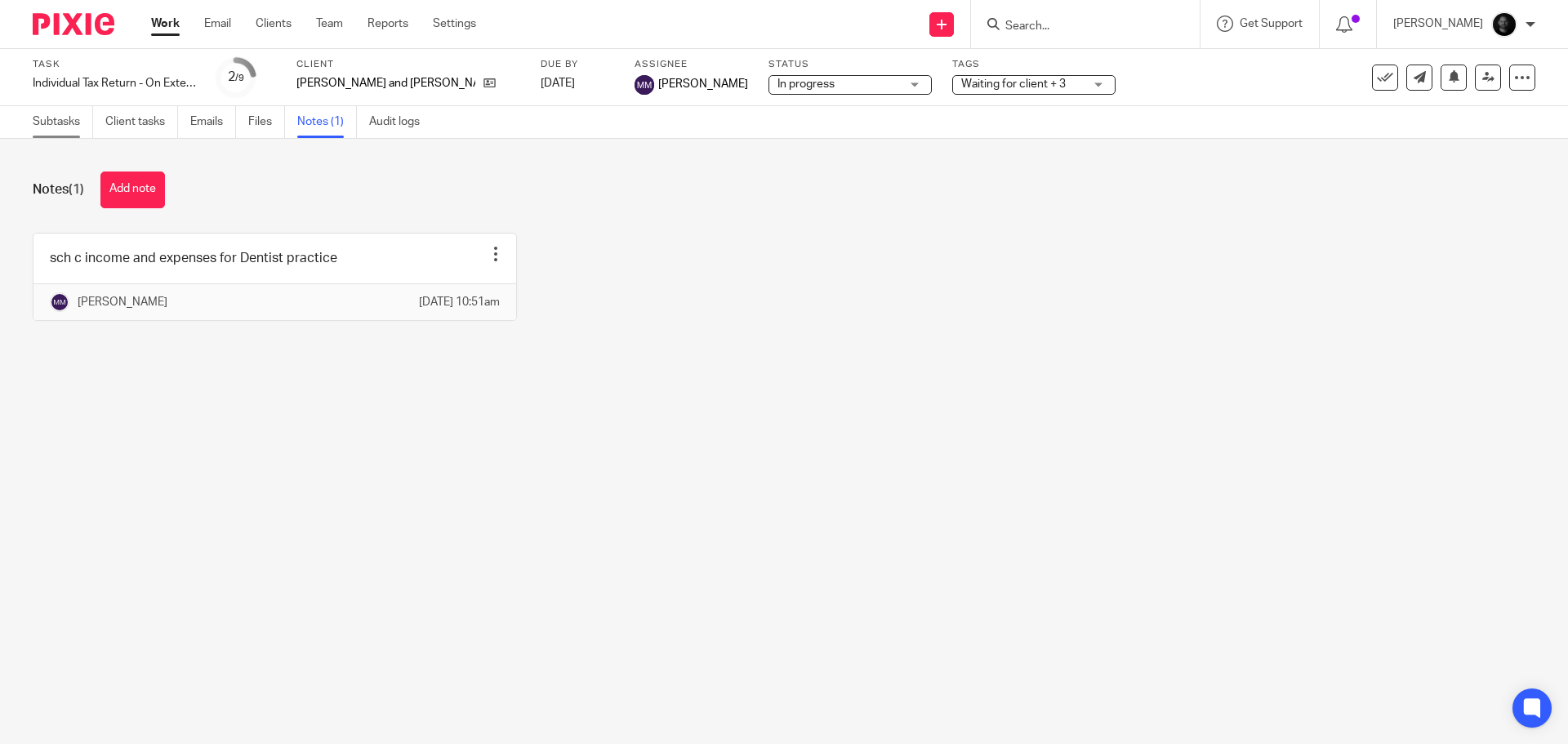
click at [65, 112] on link "Subtasks" at bounding box center [62, 122] width 60 height 31
